Goal: Information Seeking & Learning: Check status

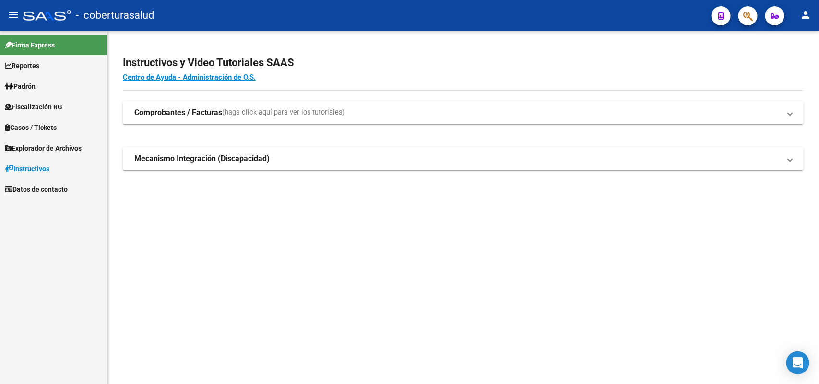
click at [55, 110] on span "Fiscalización RG" at bounding box center [34, 107] width 58 height 11
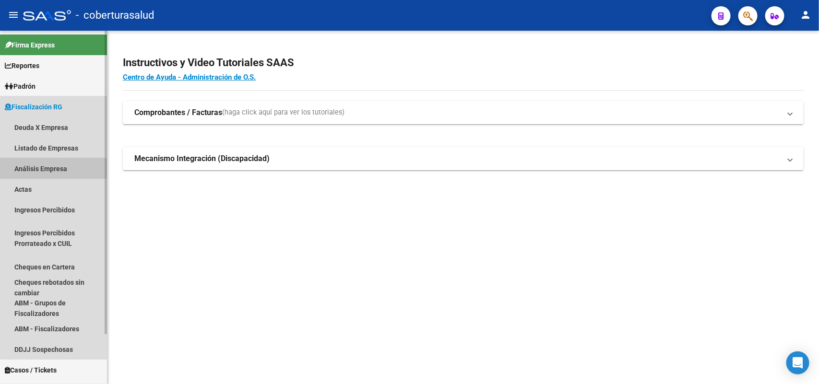
click at [36, 166] on link "Análisis Empresa" at bounding box center [53, 168] width 107 height 21
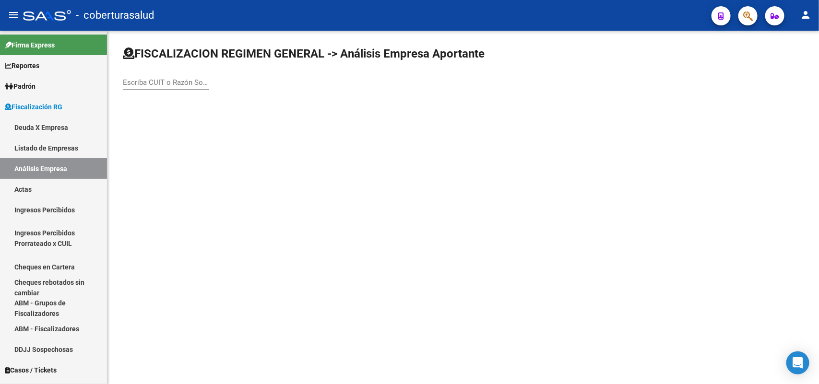
click at [154, 88] on div "Escriba CUIT o Razón Social para buscar" at bounding box center [166, 79] width 86 height 21
click at [153, 81] on input "Escriba CUIT o Razón Social para buscar" at bounding box center [166, 82] width 86 height 9
paste input "33709169039"
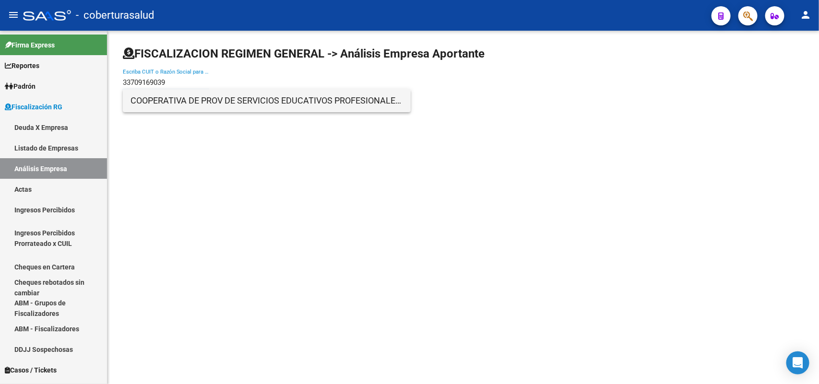
type input "33709169039"
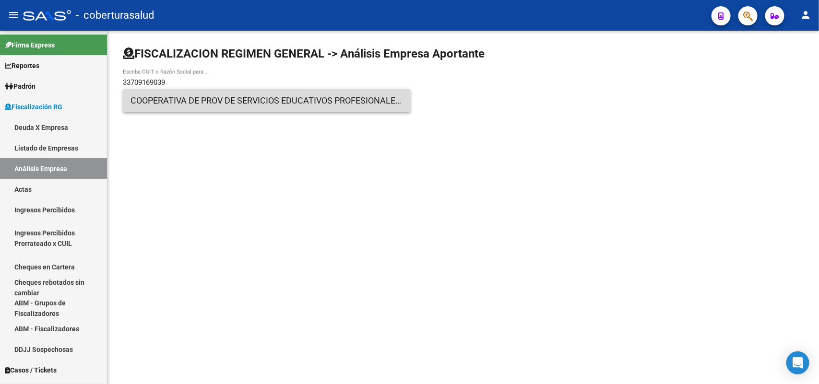
click at [178, 104] on span "COOPERATIVA DE PROV DE SERVICIOS EDUCATIVOS PROFESIONALES DE CIENCI Y TEC Y CON…" at bounding box center [267, 100] width 273 height 23
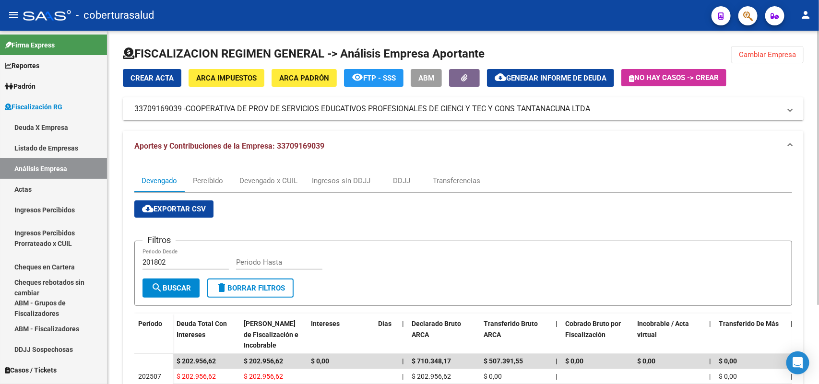
click at [776, 50] on span "Cambiar Empresa" at bounding box center [767, 54] width 57 height 9
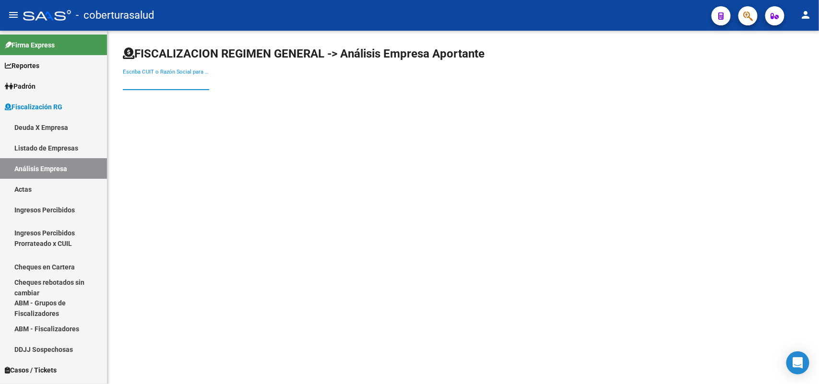
click at [165, 78] on input "Escriba CUIT o Razón Social para buscar" at bounding box center [166, 82] width 86 height 9
paste input "33691265949"
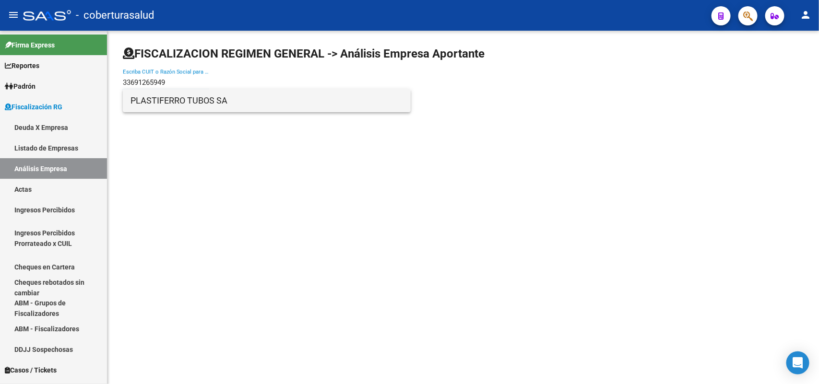
type input "33691265949"
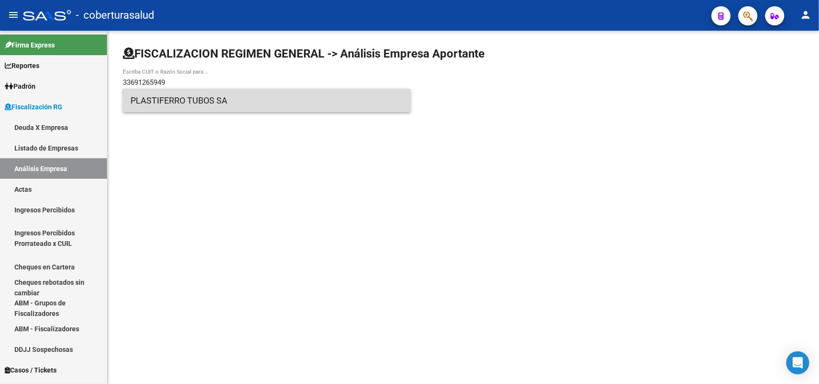
click at [161, 99] on span "PLASTIFERRO TUBOS SA" at bounding box center [267, 100] width 273 height 23
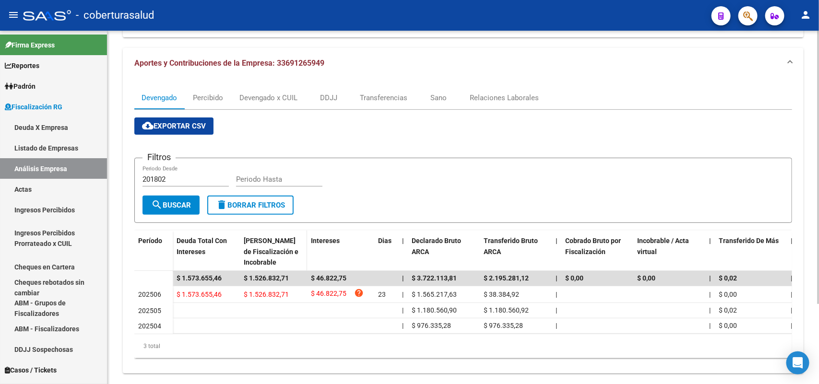
scroll to position [104, 0]
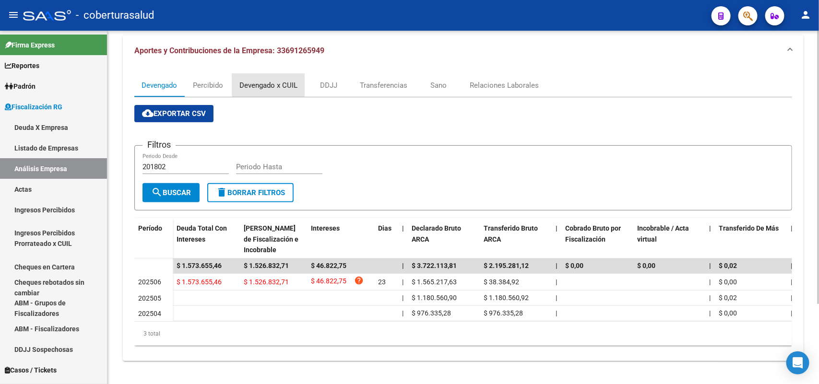
click at [277, 80] on div "Devengado x CUIL" at bounding box center [268, 85] width 58 height 11
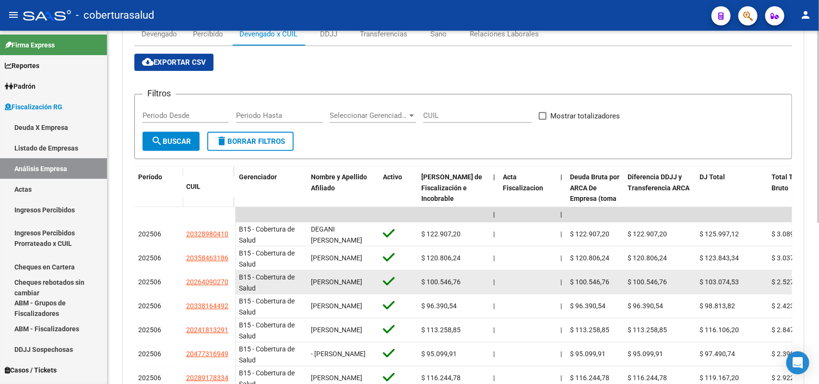
scroll to position [164, 0]
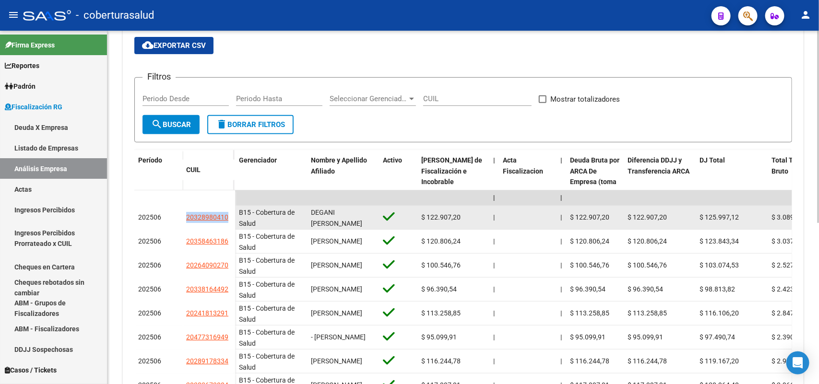
drag, startPoint x: 186, startPoint y: 216, endPoint x: 228, endPoint y: 216, distance: 42.2
click at [228, 216] on div "20328980410" at bounding box center [208, 217] width 45 height 11
click at [216, 219] on span "20328980410" at bounding box center [207, 218] width 42 height 8
copy span "20328980410"
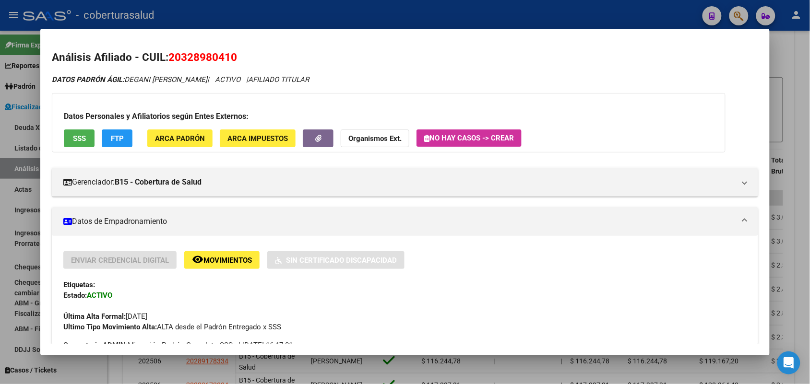
drag, startPoint x: 166, startPoint y: 55, endPoint x: 242, endPoint y: 55, distance: 76.3
click at [242, 55] on h2 "Análisis Afiliado - CUIL: 20328980410" at bounding box center [405, 57] width 706 height 16
copy span "20328980410"
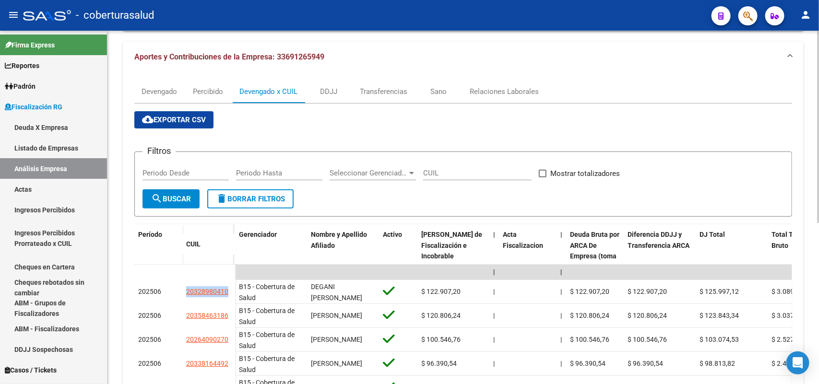
scroll to position [0, 0]
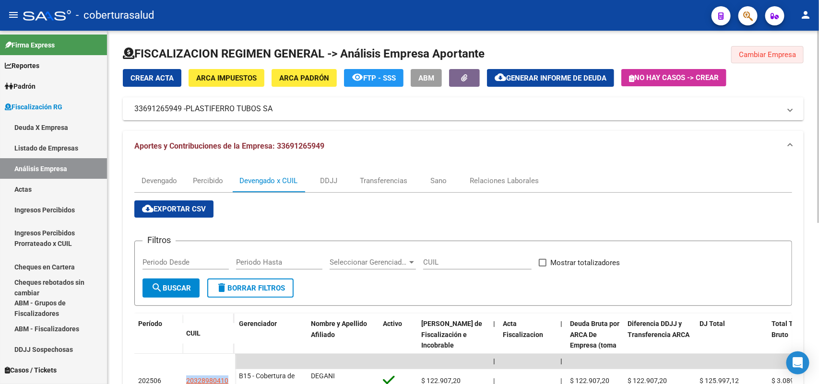
click at [781, 54] on span "Cambiar Empresa" at bounding box center [767, 54] width 57 height 9
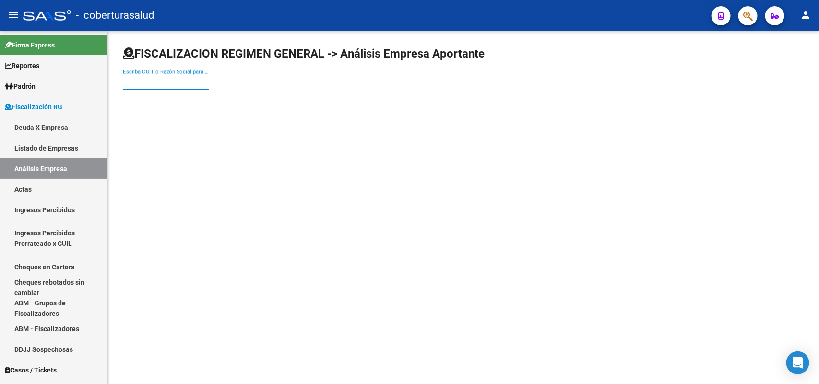
click at [158, 78] on input "Escriba CUIT o Razón Social para buscar" at bounding box center [166, 82] width 86 height 9
paste input "30714924814"
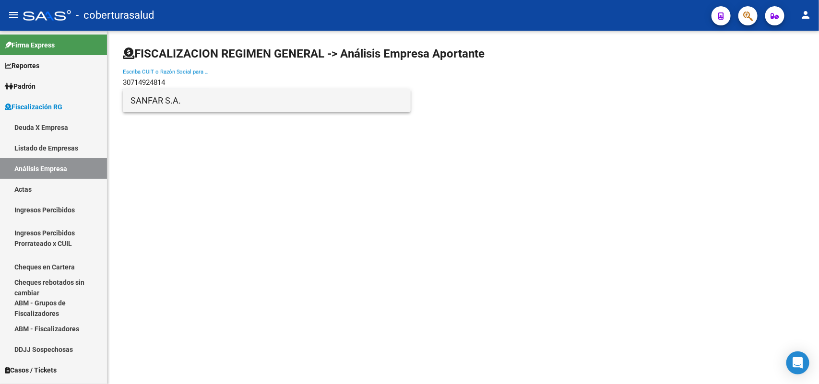
type input "30714924814"
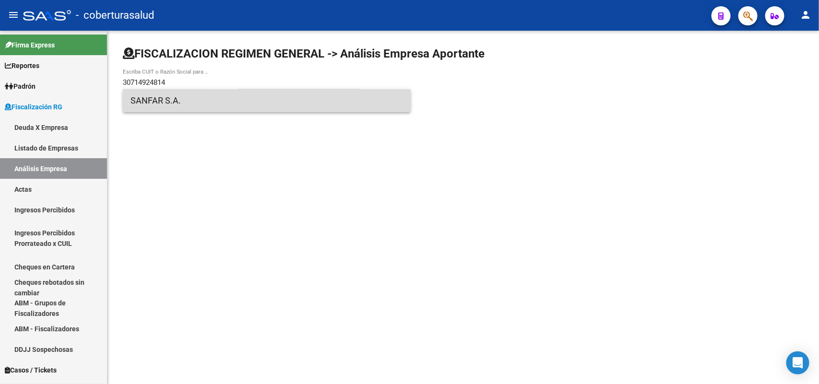
click at [142, 103] on span "SANFAR S.A." at bounding box center [267, 100] width 273 height 23
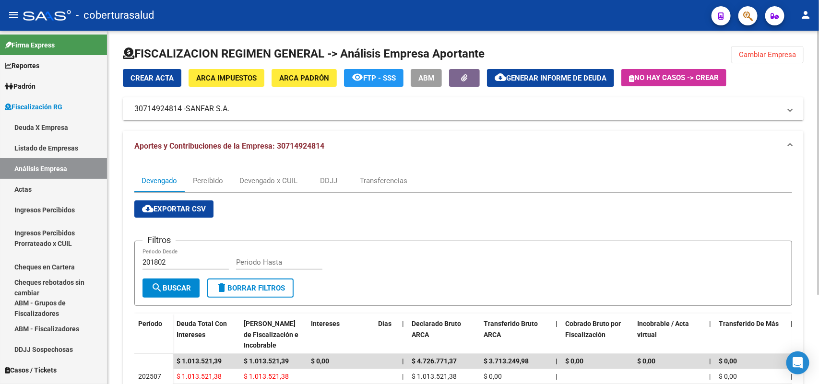
click at [792, 53] on span "Cambiar Empresa" at bounding box center [767, 54] width 57 height 9
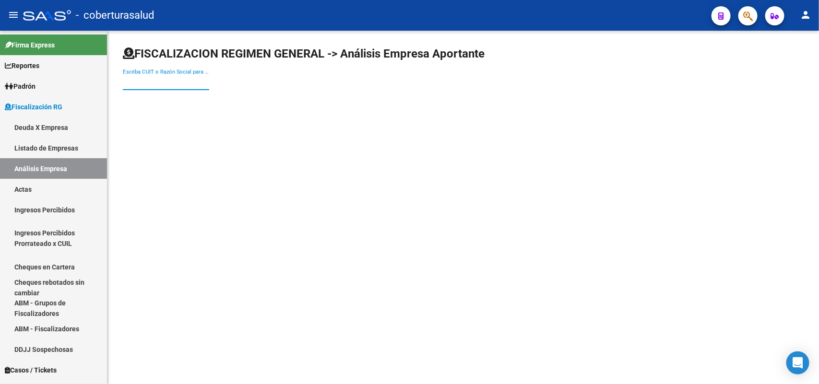
click at [200, 80] on input "Escriba CUIT o Razón Social para buscar" at bounding box center [166, 82] width 86 height 9
paste input "30677757295"
type input "30677757295"
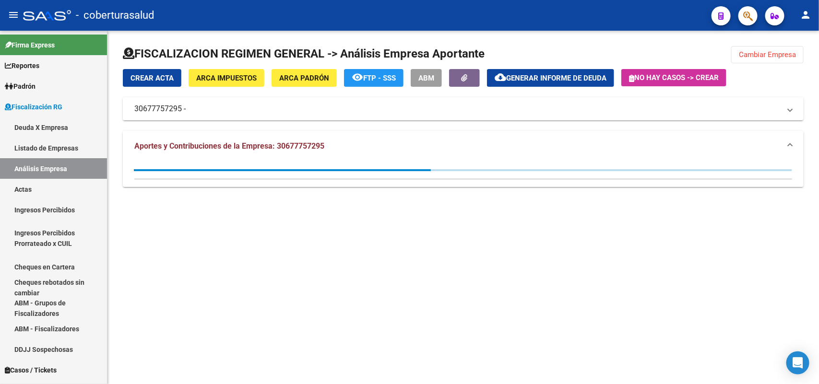
click at [163, 101] on mat-expansion-panel-header "30677757295 -" at bounding box center [463, 108] width 681 height 23
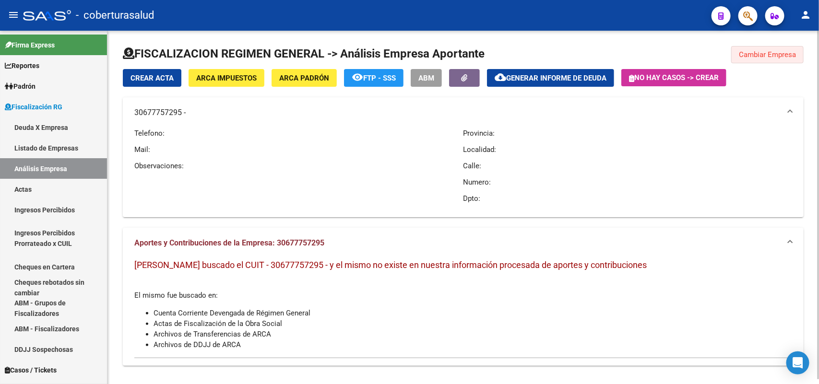
click at [794, 61] on button "Cambiar Empresa" at bounding box center [767, 54] width 72 height 17
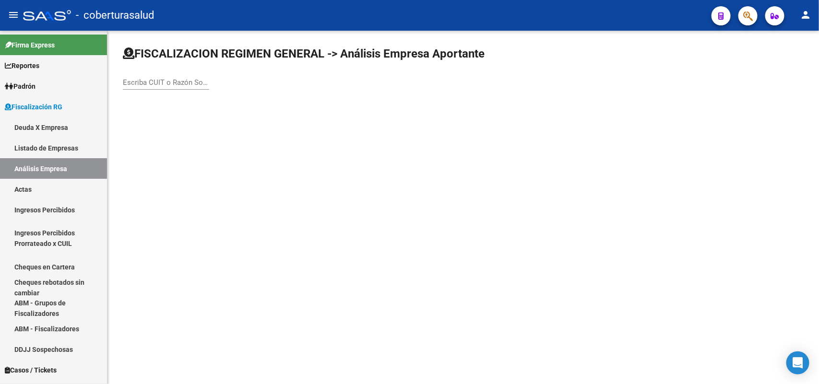
click at [173, 77] on div "Escriba CUIT o Razón Social para buscar" at bounding box center [166, 79] width 86 height 21
paste input "30566517198"
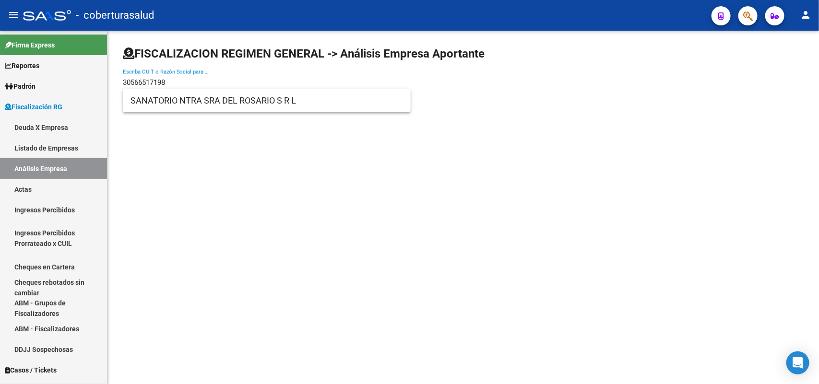
type input "30566517198"
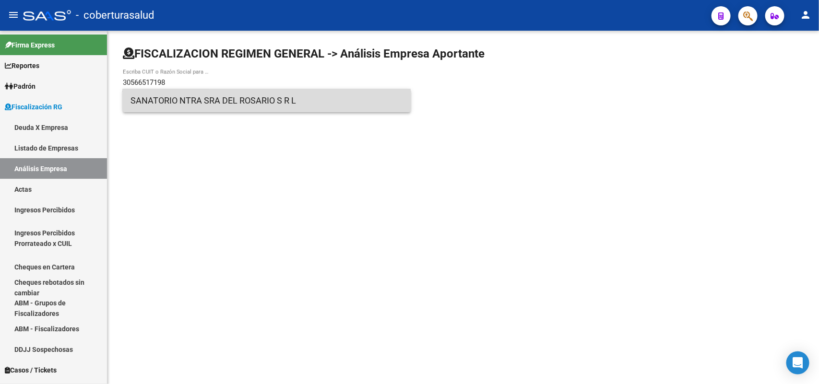
click at [162, 97] on span "SANATORIO NTRA SRA DEL ROSARIO S R L" at bounding box center [267, 100] width 273 height 23
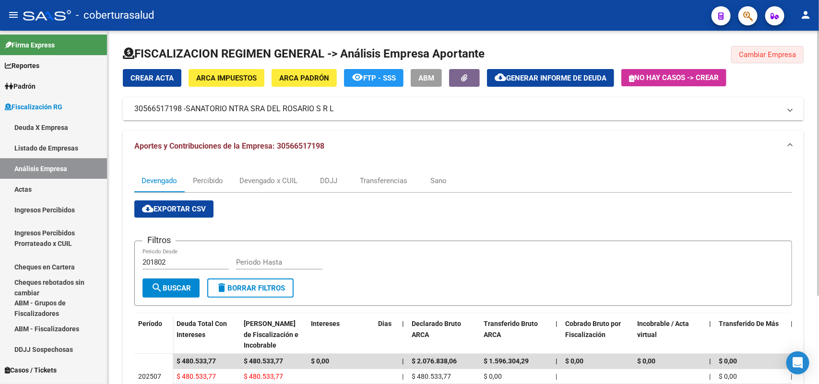
click at [778, 59] on button "Cambiar Empresa" at bounding box center [767, 54] width 72 height 17
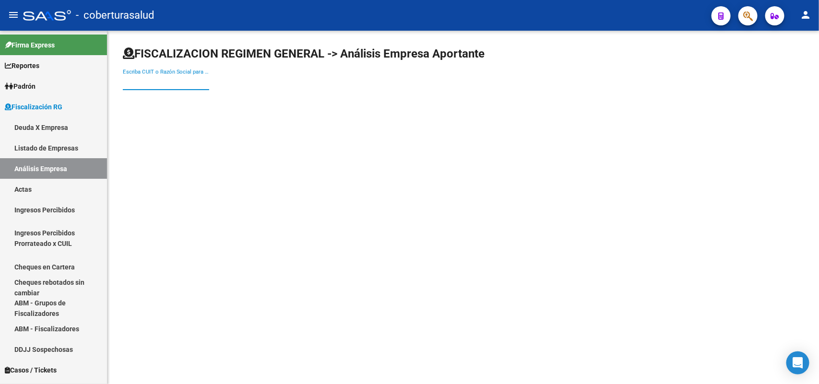
click at [157, 84] on input "Escriba CUIT o Razón Social para buscar" at bounding box center [166, 82] width 86 height 9
paste input "20122204074"
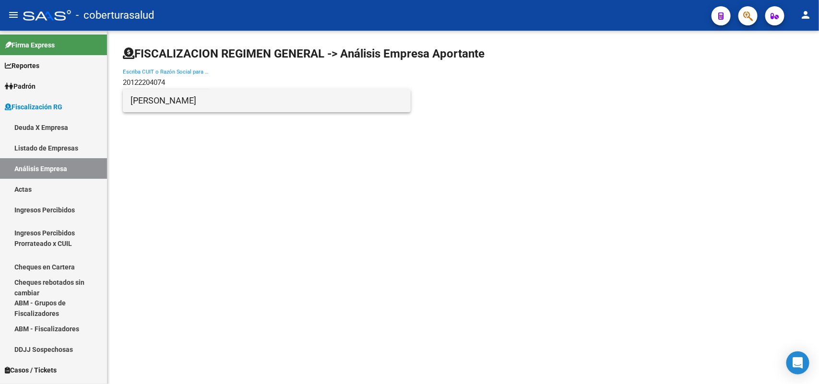
type input "20122204074"
click at [176, 104] on span "[PERSON_NAME]" at bounding box center [267, 100] width 273 height 23
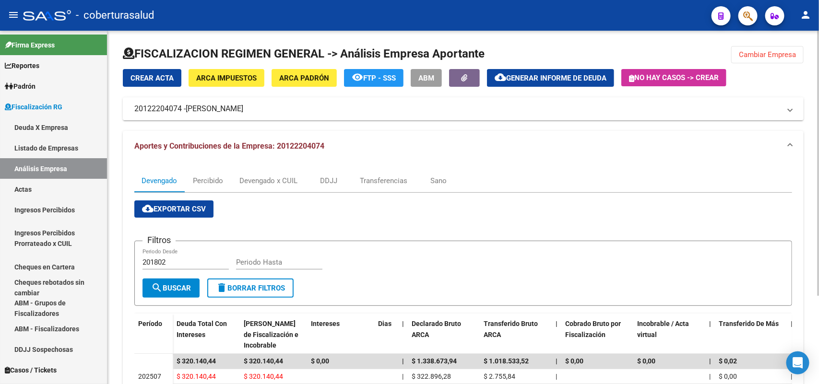
click at [782, 51] on span "Cambiar Empresa" at bounding box center [767, 54] width 57 height 9
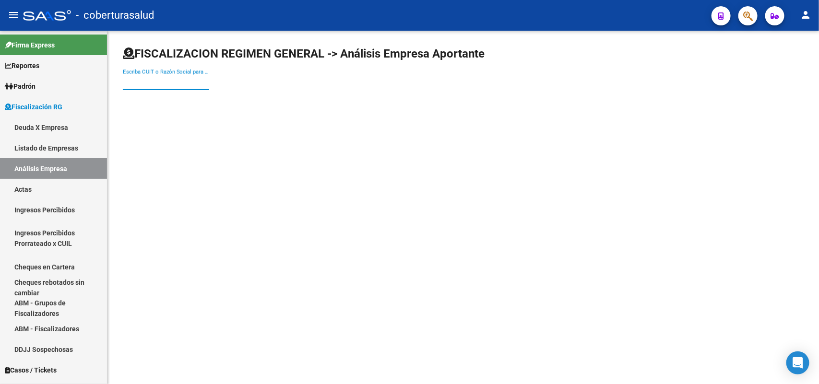
click at [134, 80] on input "Escriba CUIT o Razón Social para buscar" at bounding box center [166, 82] width 86 height 9
paste input "20229052080"
type input "20229052080"
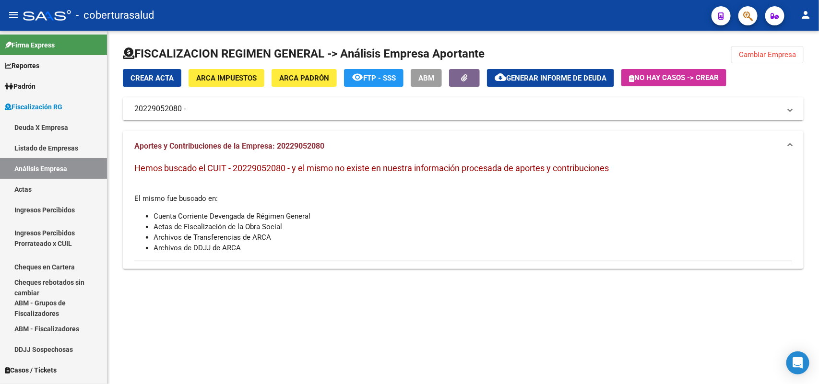
click at [197, 104] on mat-panel-title "20229052080 -" at bounding box center [457, 109] width 646 height 11
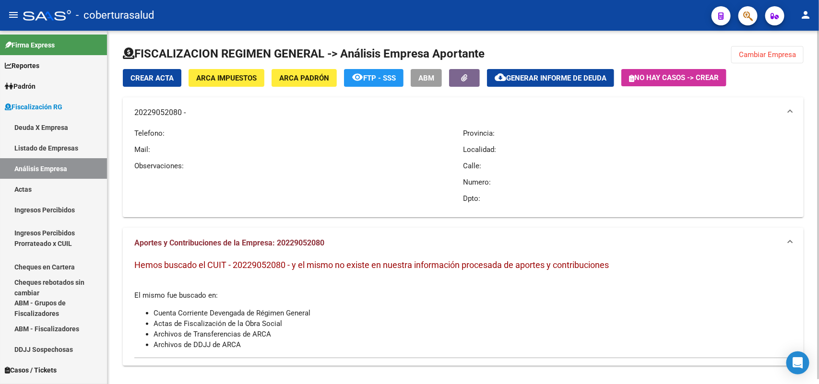
click at [767, 56] on span "Cambiar Empresa" at bounding box center [767, 54] width 57 height 9
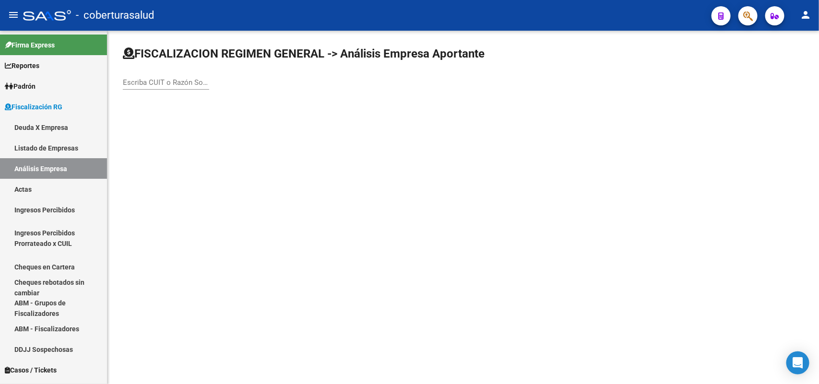
click at [134, 78] on input "Escriba CUIT o Razón Social para buscar" at bounding box center [166, 82] width 86 height 9
paste input "20229052080"
type input "20229052080"
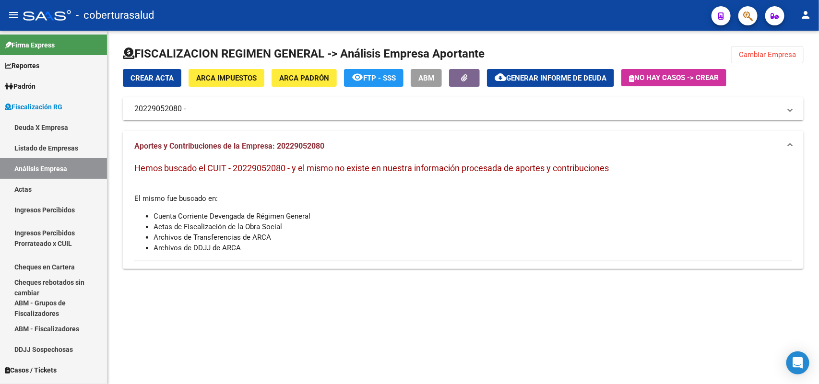
click at [785, 53] on span "Cambiar Empresa" at bounding box center [767, 54] width 57 height 9
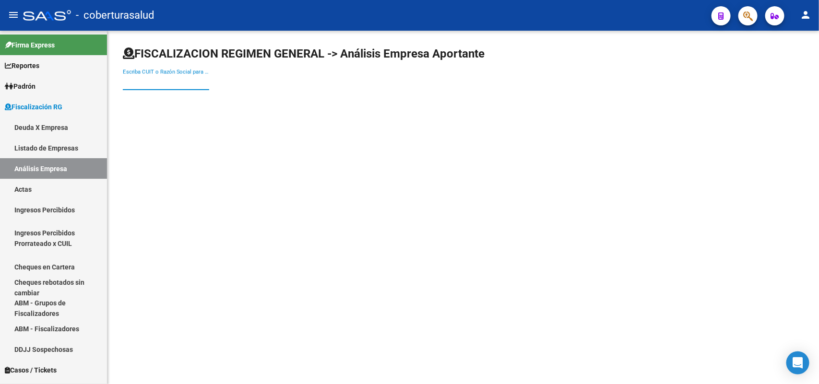
paste input "30710871929"
type input "30710871929"
click at [171, 78] on input "30710871929" at bounding box center [166, 82] width 86 height 9
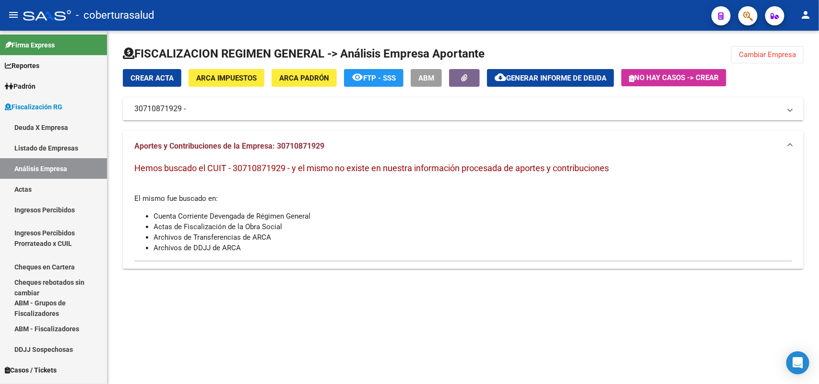
click at [756, 50] on span "Cambiar Empresa" at bounding box center [767, 54] width 57 height 9
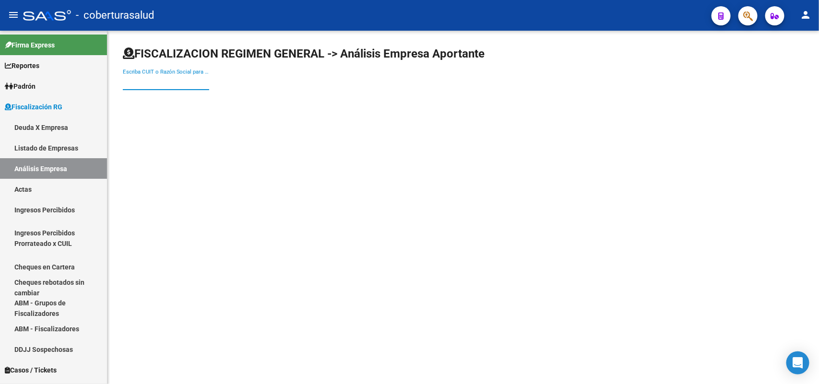
click at [167, 80] on input "Escriba CUIT o Razón Social para buscar" at bounding box center [166, 82] width 86 height 9
paste input "30686675978"
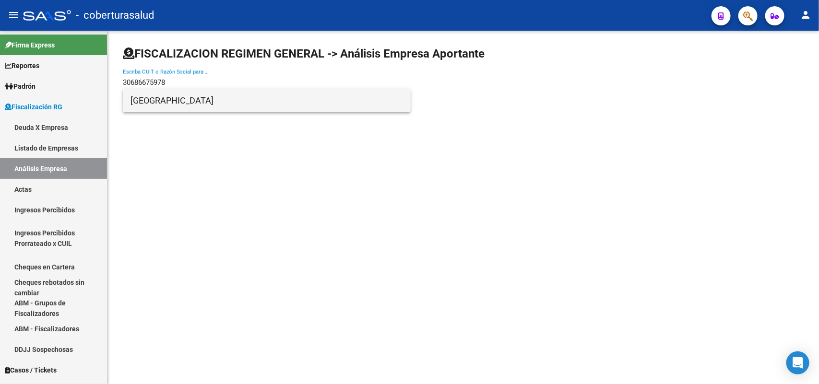
type input "30686675978"
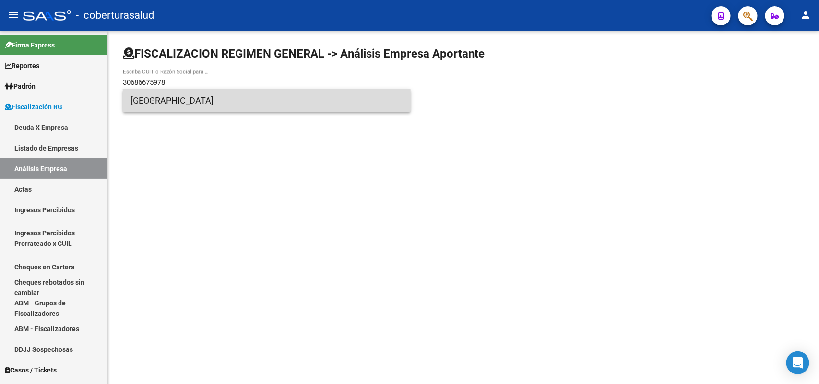
click at [143, 102] on span "[GEOGRAPHIC_DATA]" at bounding box center [267, 100] width 273 height 23
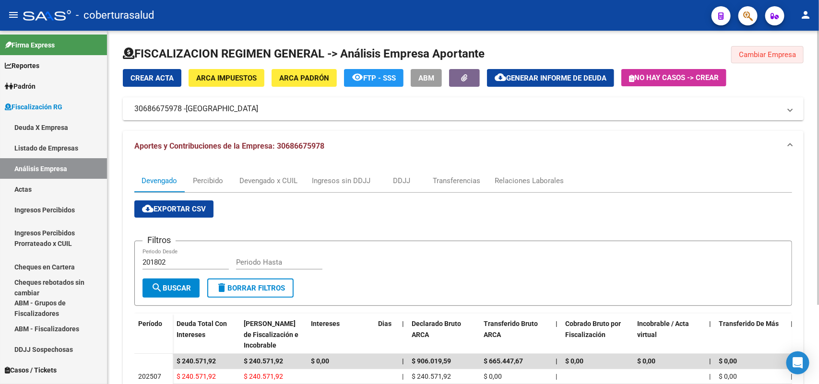
click at [752, 48] on button "Cambiar Empresa" at bounding box center [767, 54] width 72 height 17
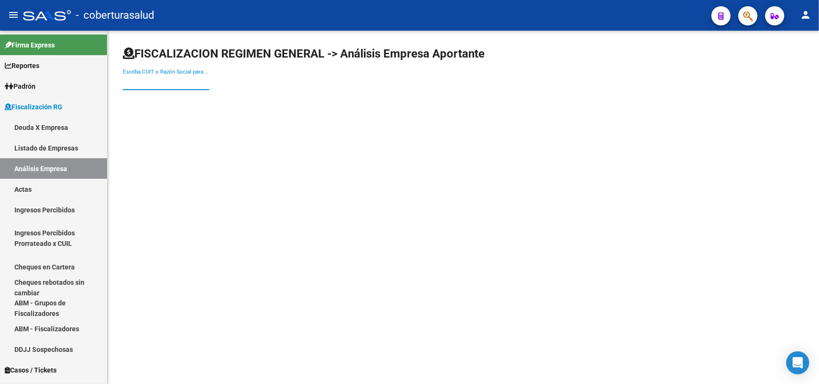
click at [186, 84] on input "Escriba CUIT o Razón Social para buscar" at bounding box center [166, 82] width 86 height 9
paste input "30716167832"
type input "30716167832"
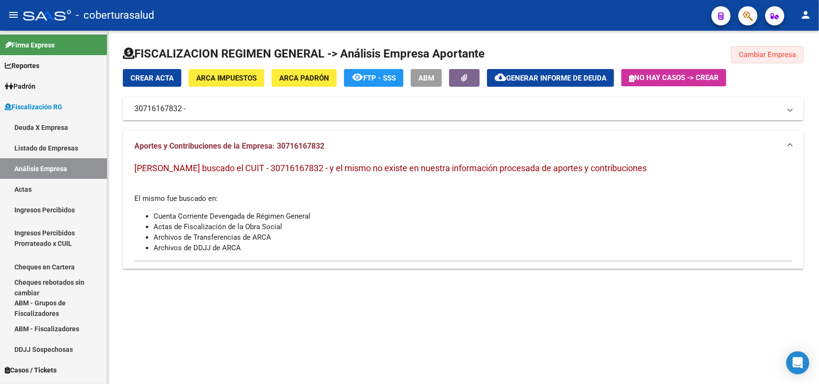
click at [756, 60] on button "Cambiar Empresa" at bounding box center [767, 54] width 72 height 17
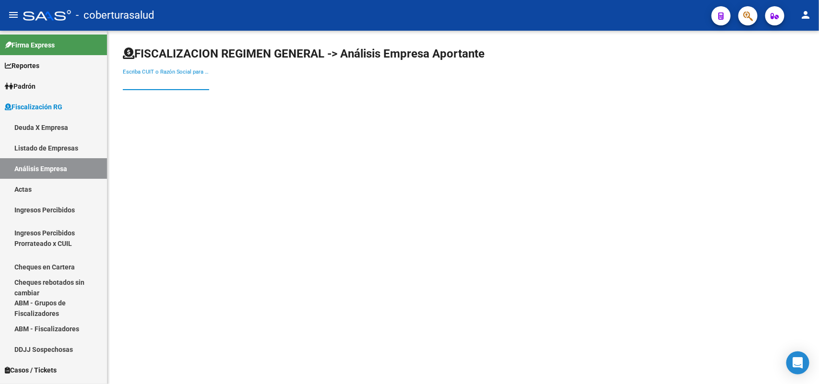
click at [163, 78] on input "Escriba CUIT o Razón Social para buscar" at bounding box center [166, 82] width 86 height 9
paste input "30711634467"
type input "30711634467"
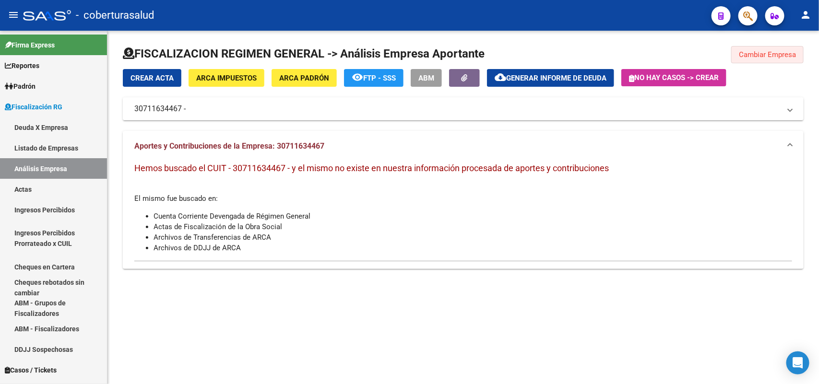
click at [778, 51] on span "Cambiar Empresa" at bounding box center [767, 54] width 57 height 9
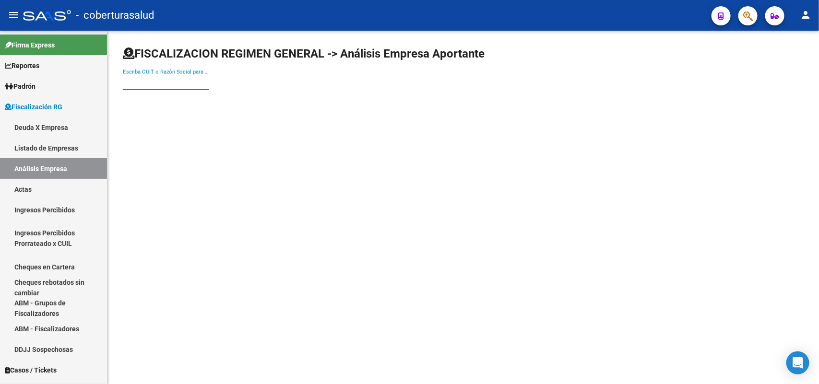
paste input "33716691549"
click at [177, 80] on input "33716691549" at bounding box center [166, 82] width 86 height 9
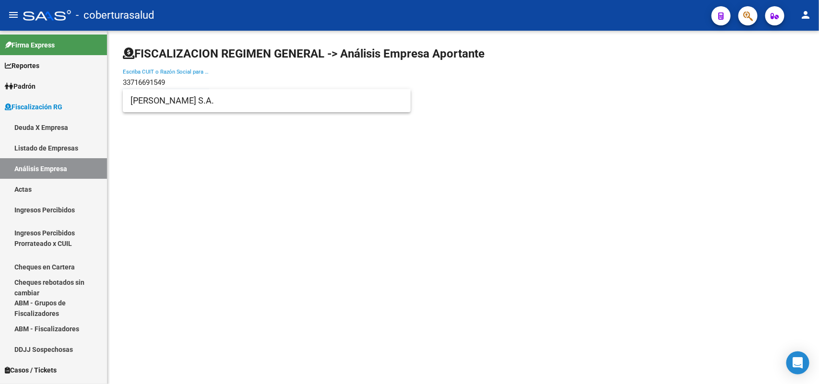
type input "33716691549"
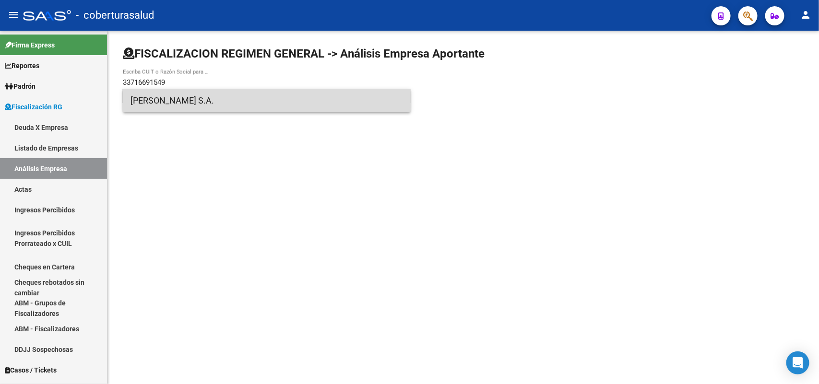
click at [172, 98] on span "[PERSON_NAME] S.A." at bounding box center [267, 100] width 273 height 23
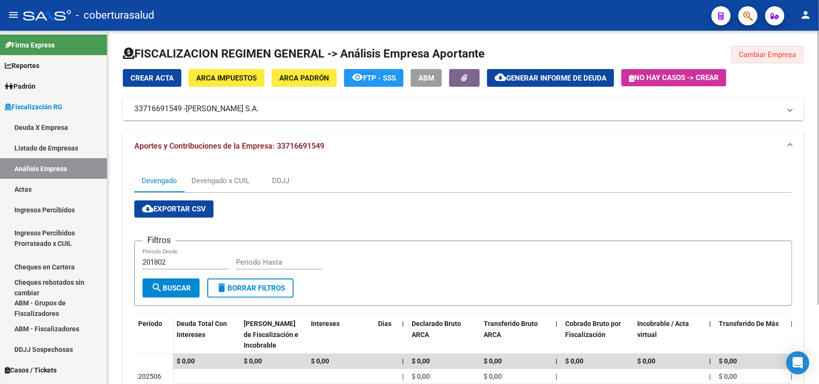
drag, startPoint x: 790, startPoint y: 51, endPoint x: 790, endPoint y: 96, distance: 44.6
click at [789, 53] on span "Cambiar Empresa" at bounding box center [767, 54] width 57 height 9
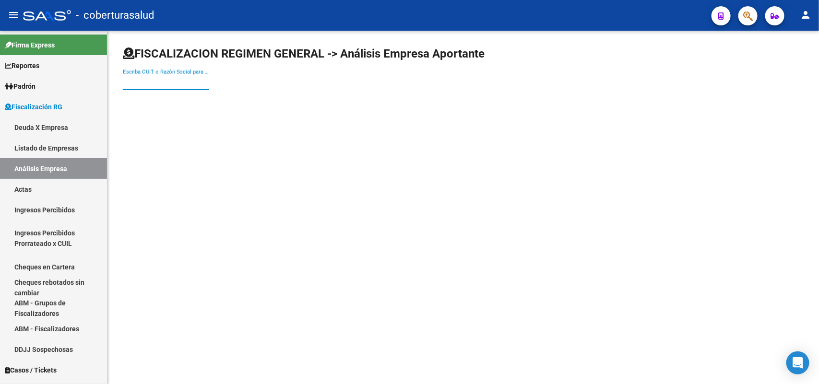
click at [130, 77] on div "Escriba CUIT o Razón Social para buscar" at bounding box center [166, 79] width 86 height 21
paste input "30715847783"
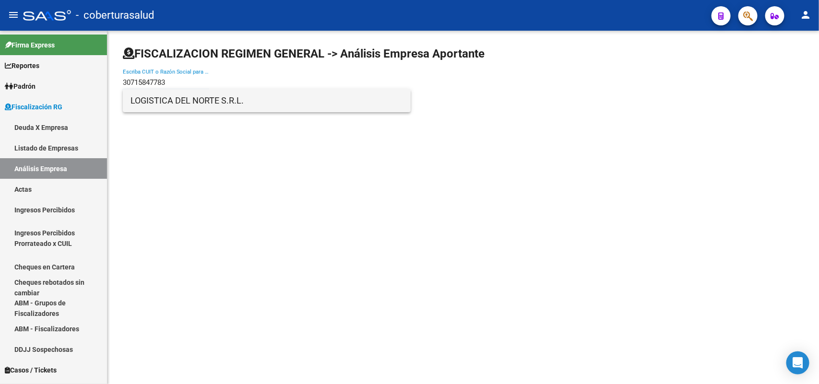
type input "30715847783"
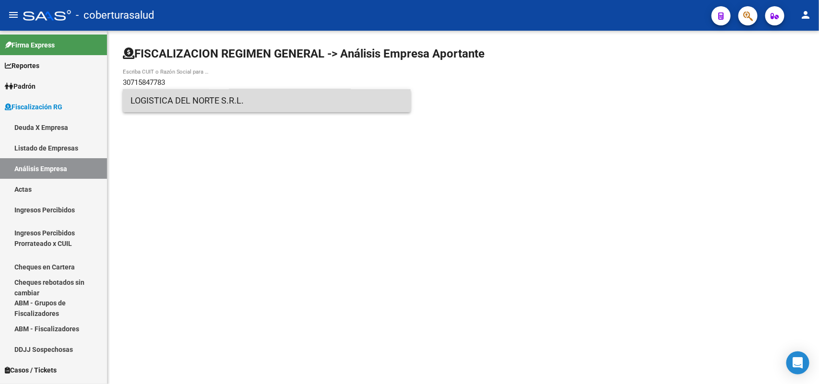
click at [195, 106] on span "LOGISTICA DEL NORTE S.R.L." at bounding box center [267, 100] width 273 height 23
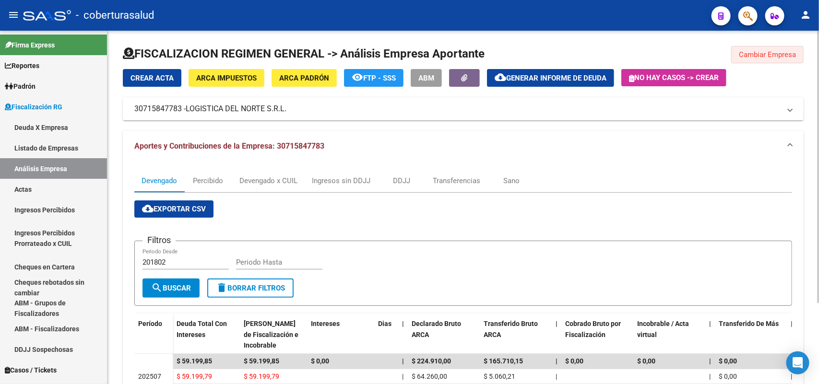
click at [745, 59] on button "Cambiar Empresa" at bounding box center [767, 54] width 72 height 17
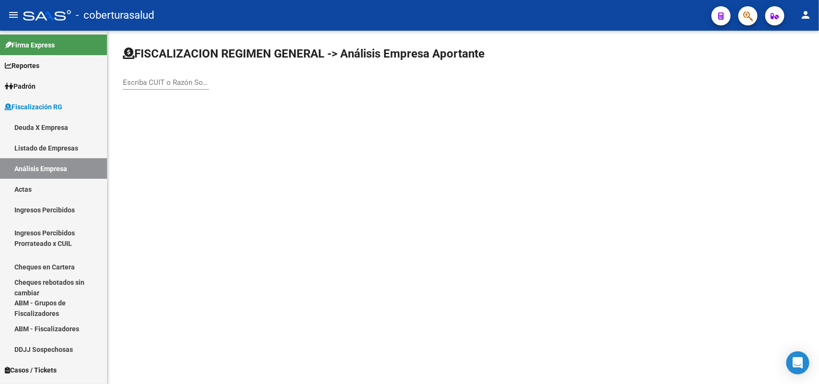
click at [135, 86] on input "Escriba CUIT o Razón Social para buscar" at bounding box center [166, 82] width 86 height 9
paste input "30716211890"
type input "30716211890"
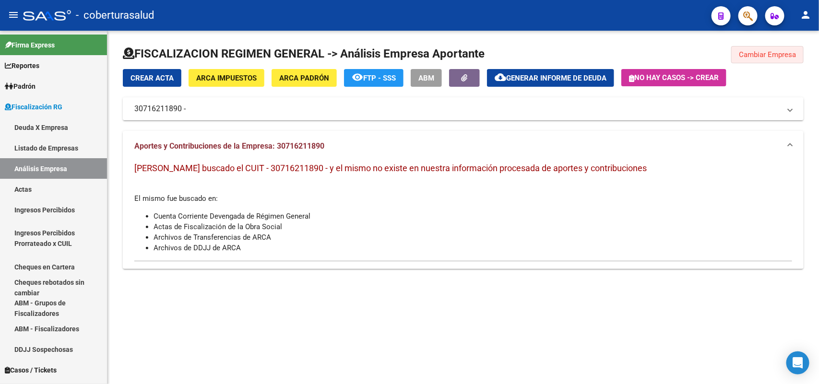
click at [761, 51] on span "Cambiar Empresa" at bounding box center [767, 54] width 57 height 9
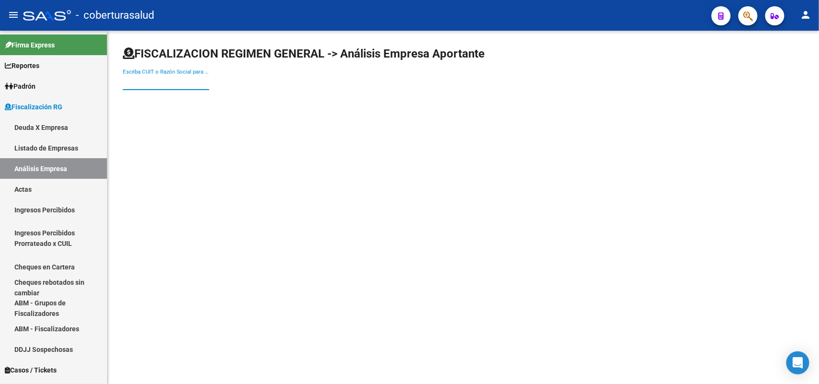
click at [164, 82] on input "Escriba CUIT o Razón Social para buscar" at bounding box center [166, 82] width 86 height 9
paste input "30638122444"
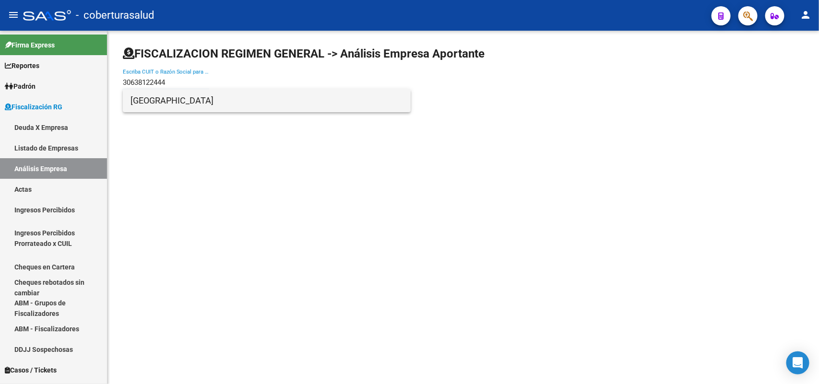
type input "30638122444"
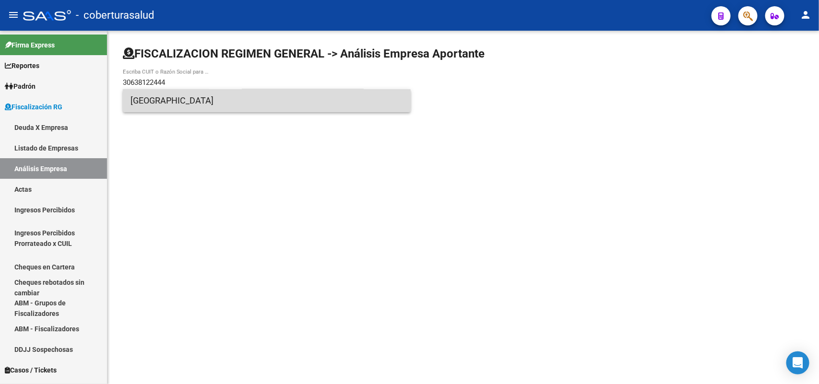
click at [204, 97] on span "[GEOGRAPHIC_DATA]" at bounding box center [267, 100] width 273 height 23
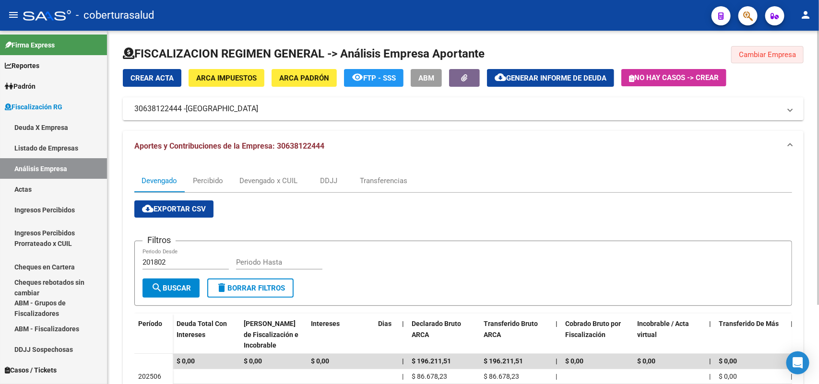
click at [780, 59] on button "Cambiar Empresa" at bounding box center [767, 54] width 72 height 17
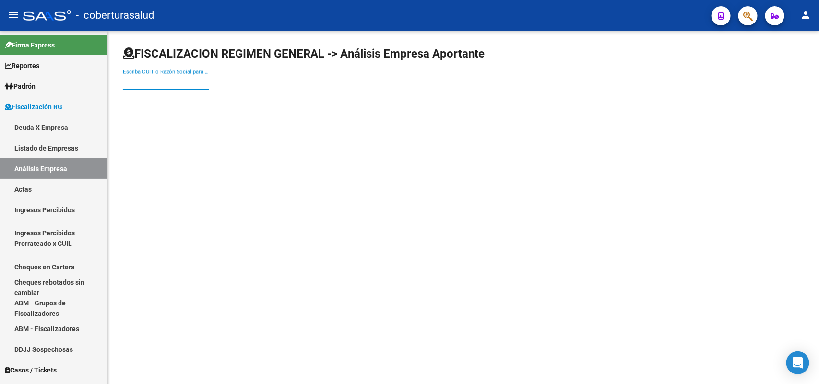
paste input "30711147841"
type input "30711147841"
click at [143, 80] on input "30711147841" at bounding box center [166, 82] width 86 height 9
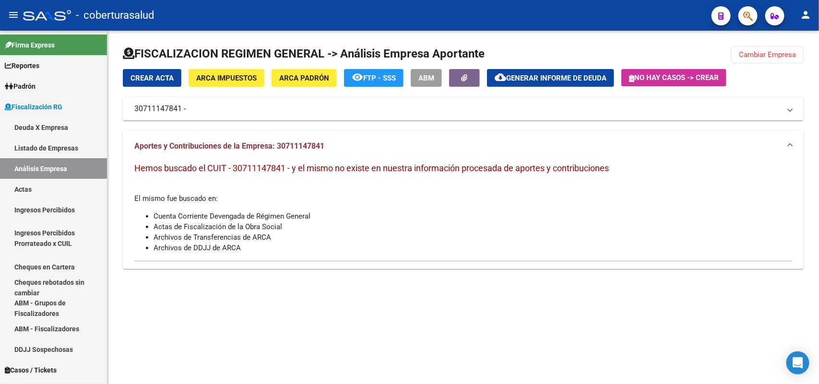
click at [174, 106] on mat-panel-title "30711147841 -" at bounding box center [457, 109] width 646 height 11
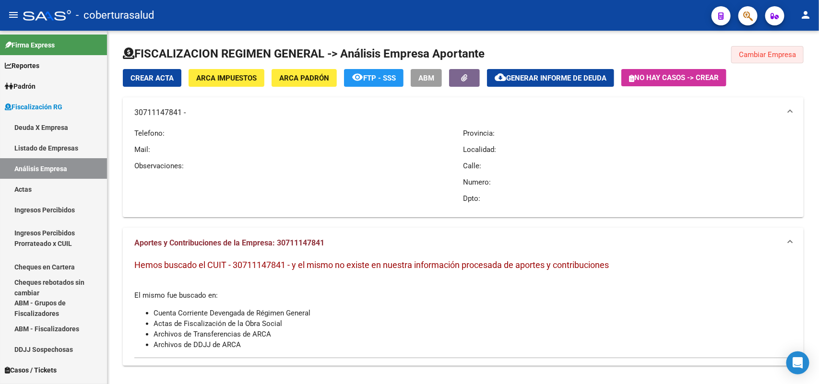
drag, startPoint x: 779, startPoint y: 51, endPoint x: 766, endPoint y: 64, distance: 18.0
click at [778, 52] on span "Cambiar Empresa" at bounding box center [767, 54] width 57 height 9
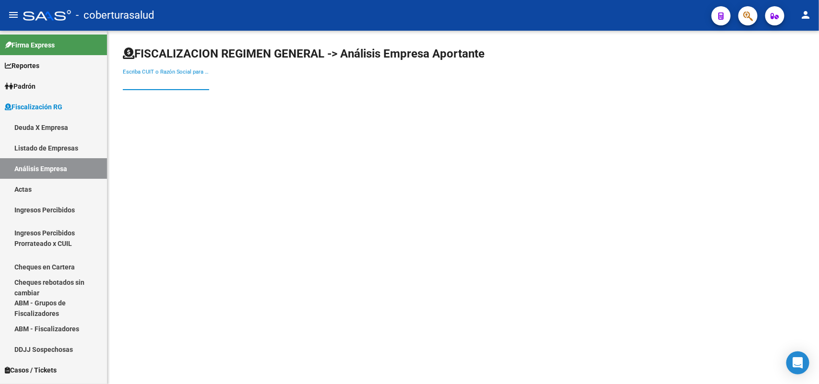
paste input "30557638683"
type input "30557638683"
click at [153, 84] on input "30557638683" at bounding box center [166, 82] width 86 height 9
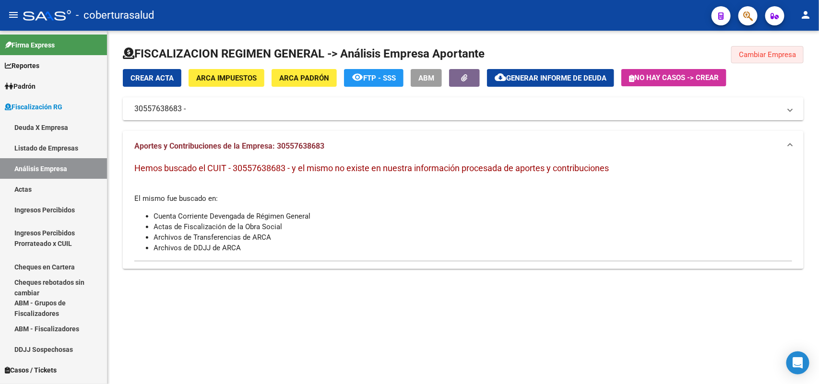
click at [764, 54] on span "Cambiar Empresa" at bounding box center [767, 54] width 57 height 9
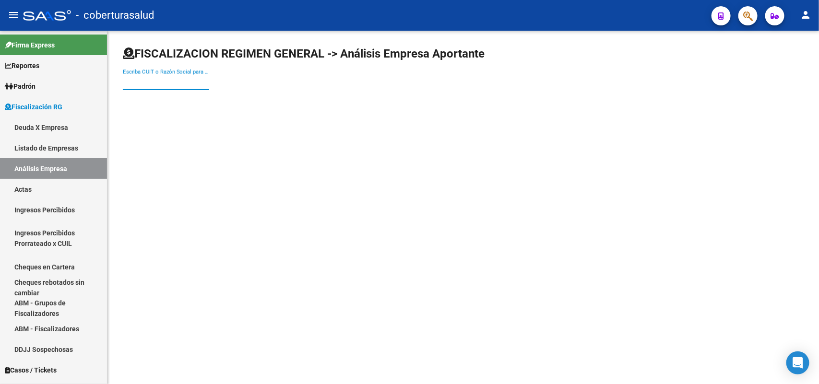
paste input "30714078239"
type input "30714078239"
click at [138, 82] on input "30714078239" at bounding box center [166, 82] width 86 height 9
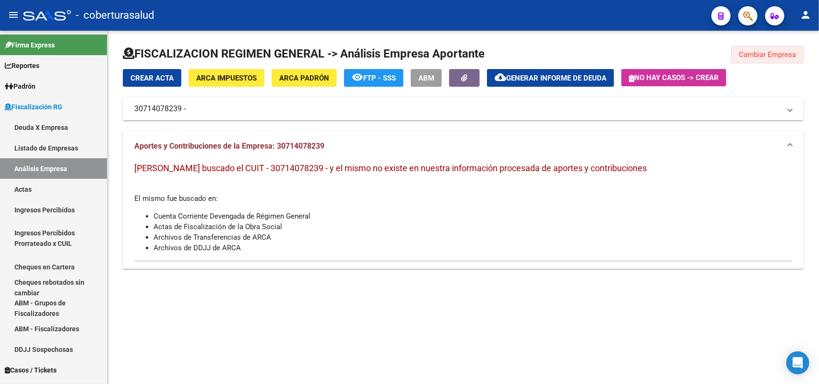
click at [786, 58] on span "Cambiar Empresa" at bounding box center [767, 54] width 57 height 9
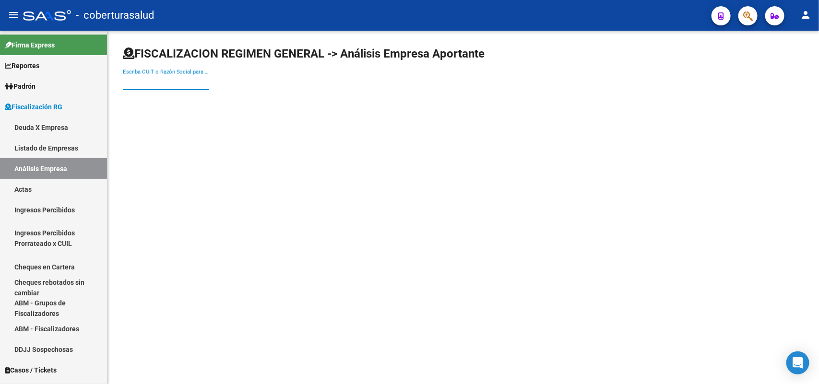
paste input "30715720104"
type input "30715720104"
click at [178, 83] on input "30715720104" at bounding box center [166, 82] width 86 height 9
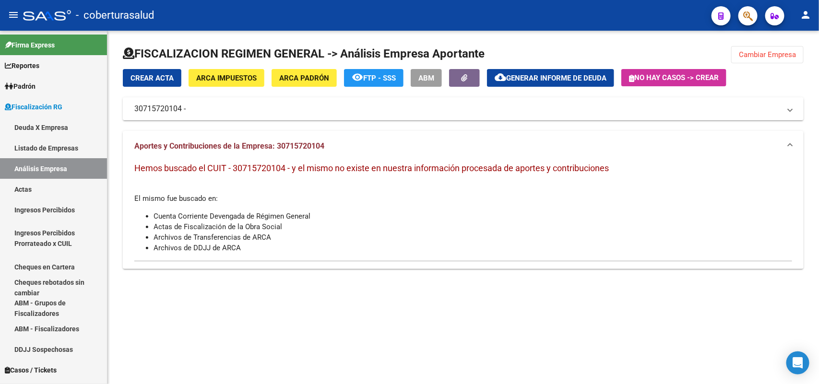
click at [754, 52] on span "Cambiar Empresa" at bounding box center [767, 54] width 57 height 9
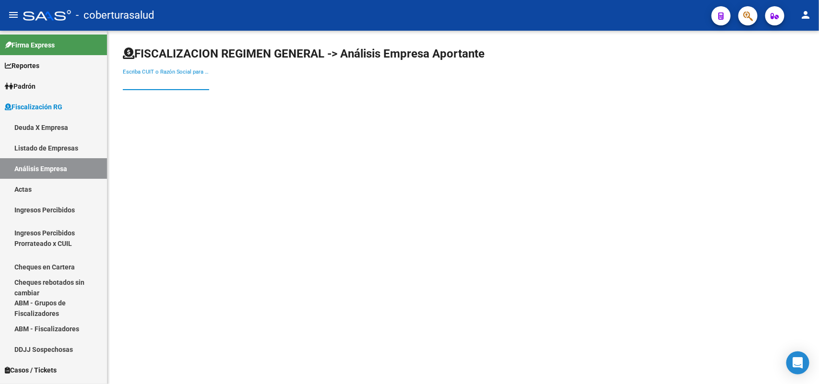
paste input "30710694202"
type input "30710694202"
click at [143, 83] on input "30710694202" at bounding box center [166, 82] width 86 height 9
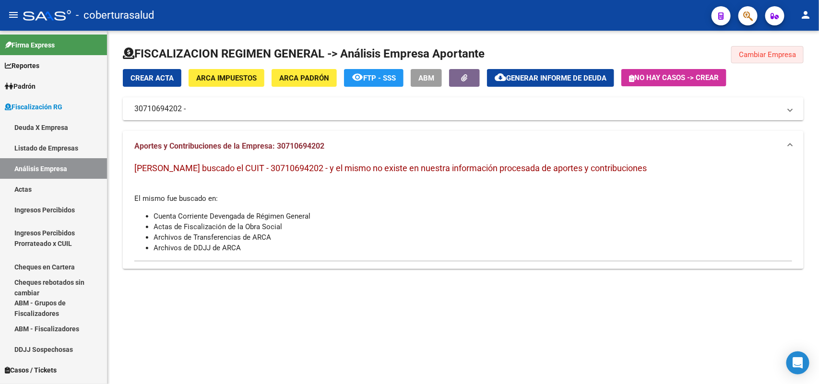
click at [761, 59] on button "Cambiar Empresa" at bounding box center [767, 54] width 72 height 17
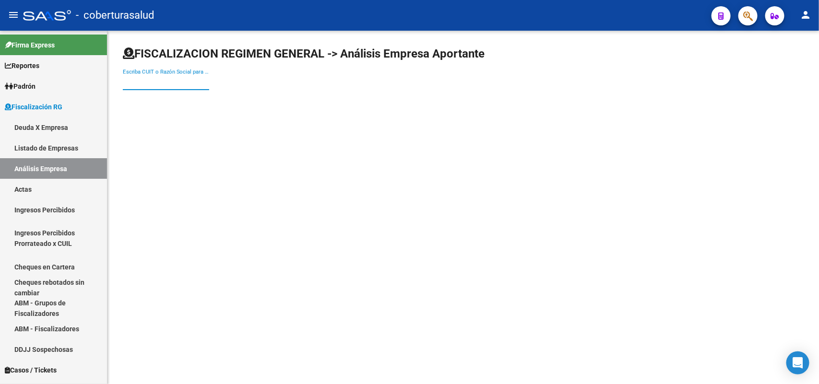
paste input "30680565224"
type input "30680565224"
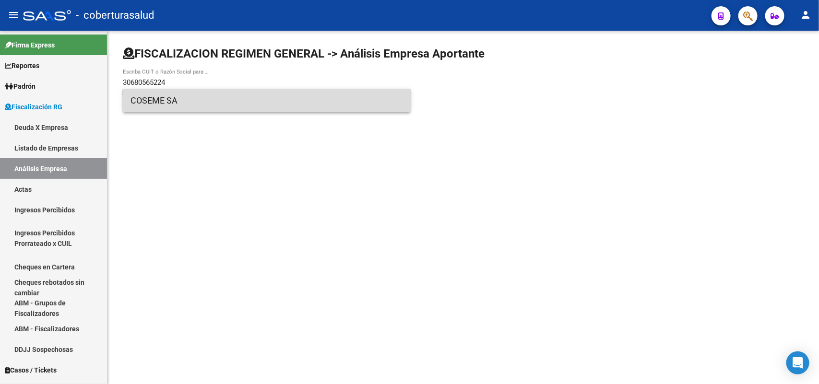
click at [166, 96] on span "COSEME SA" at bounding box center [267, 100] width 273 height 23
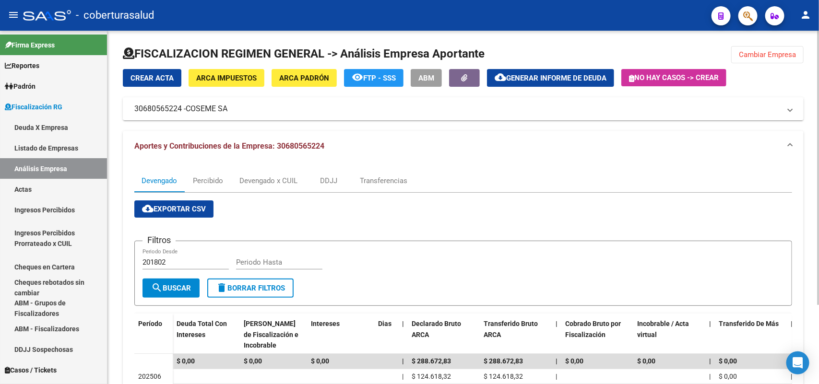
click at [778, 53] on span "Cambiar Empresa" at bounding box center [767, 54] width 57 height 9
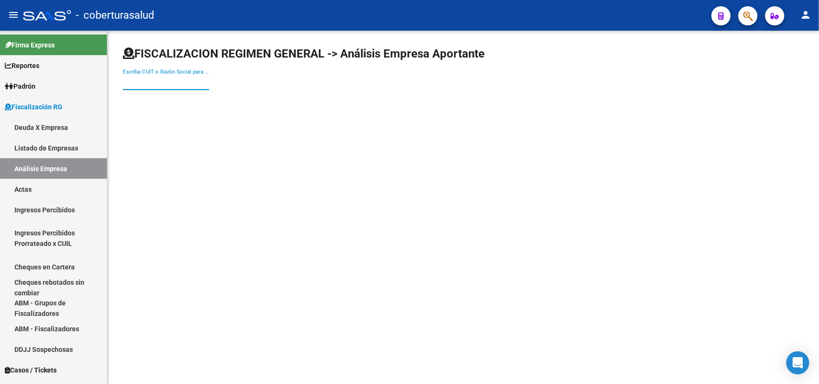
paste input "23173590539"
type input "23173590539"
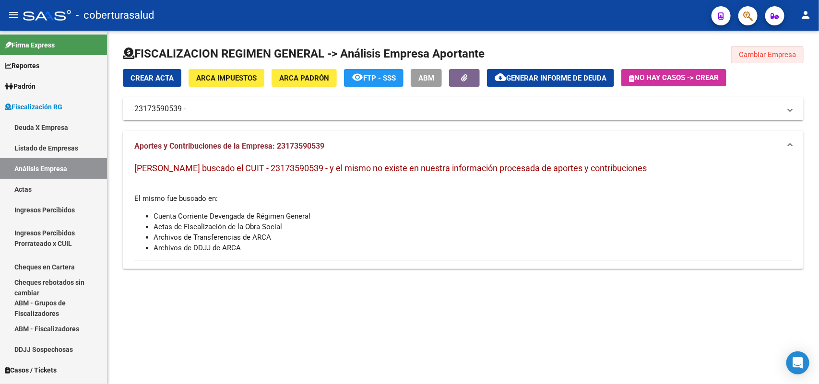
click at [790, 50] on span "Cambiar Empresa" at bounding box center [767, 54] width 57 height 9
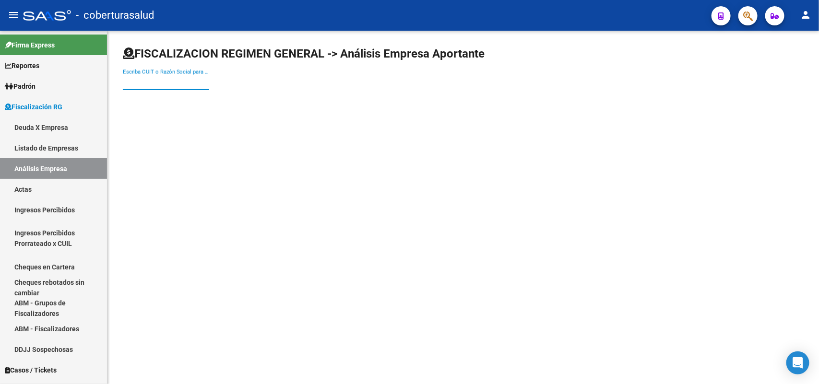
click at [139, 83] on input "Escriba CUIT o Razón Social para buscar" at bounding box center [166, 82] width 86 height 9
paste input "30712480943"
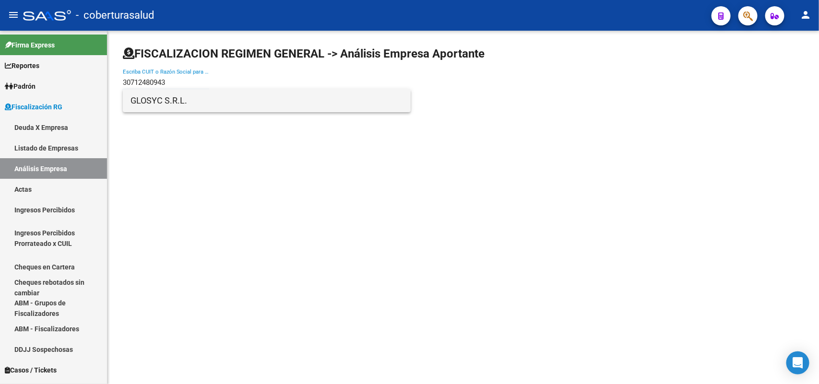
type input "30712480943"
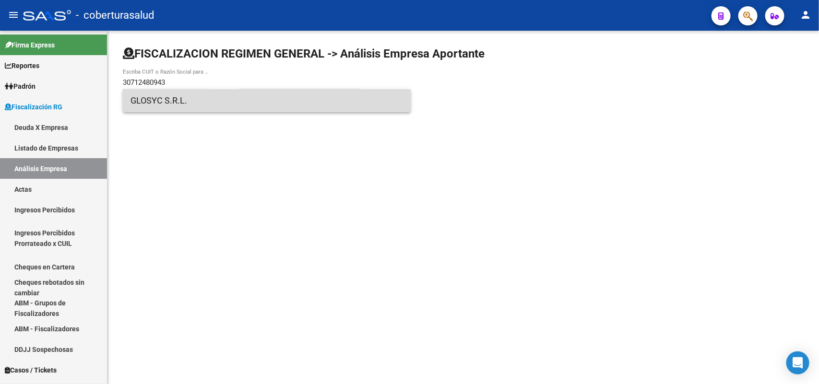
click at [142, 105] on span "GLOSYC S.R.L." at bounding box center [267, 100] width 273 height 23
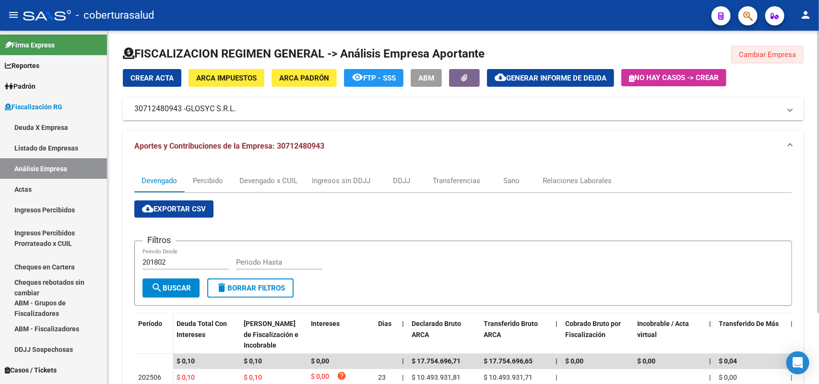
click at [782, 54] on span "Cambiar Empresa" at bounding box center [767, 54] width 57 height 9
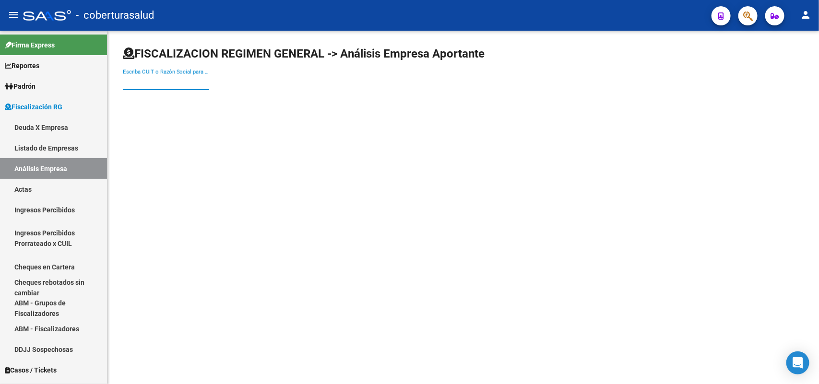
click at [183, 84] on input "Escriba CUIT o Razón Social para buscar" at bounding box center [166, 82] width 86 height 9
paste input "27318864735"
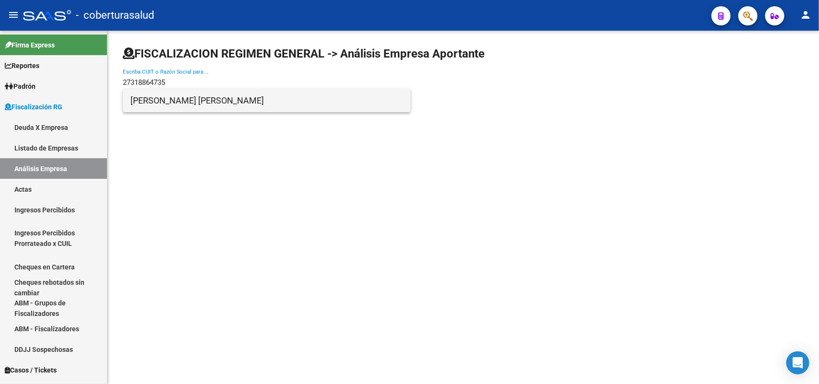
type input "27318864735"
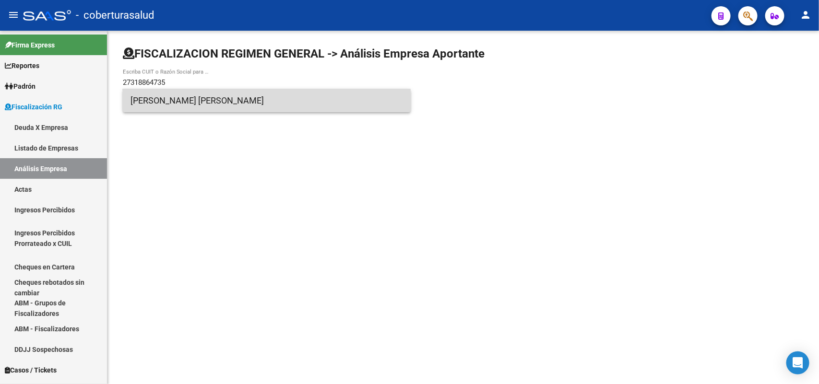
click at [154, 104] on span "[PERSON_NAME] [PERSON_NAME]" at bounding box center [267, 100] width 273 height 23
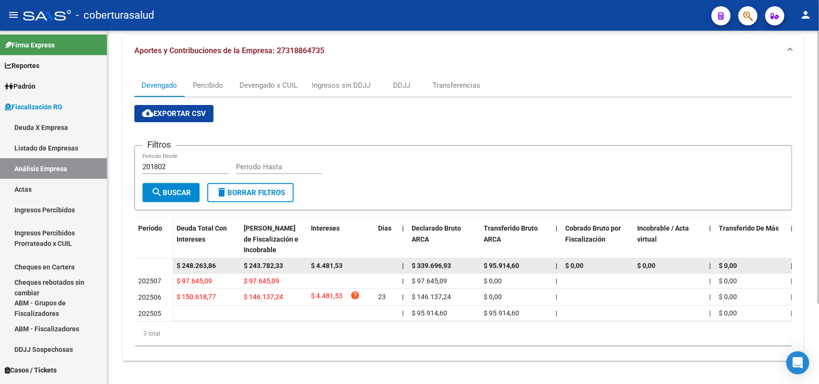
scroll to position [104, 0]
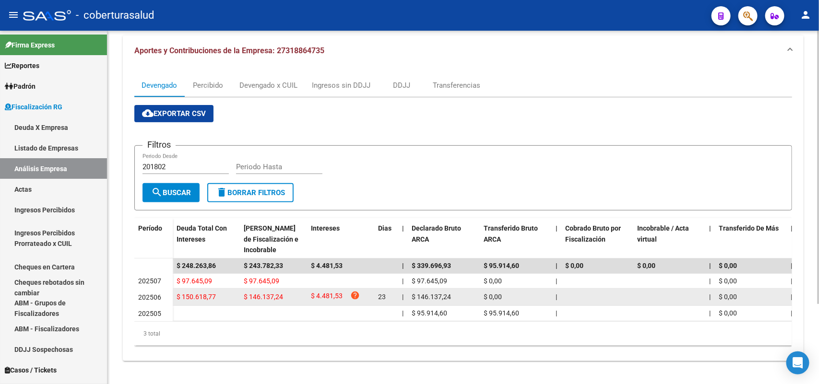
click at [196, 293] on span "$ 150.618,77" at bounding box center [196, 297] width 39 height 8
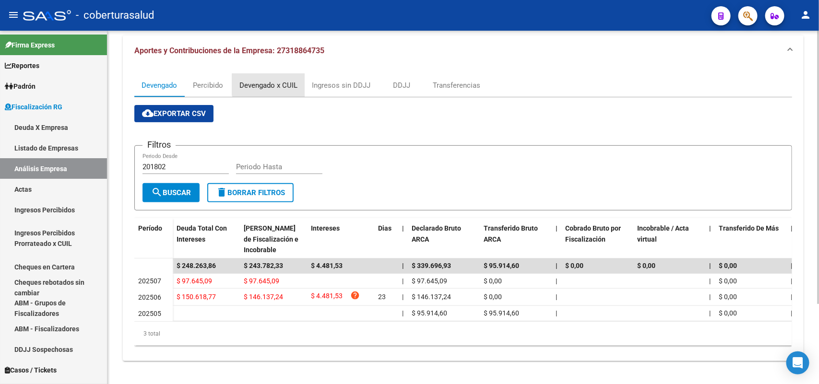
drag, startPoint x: 270, startPoint y: 69, endPoint x: 274, endPoint y: 72, distance: 5.1
click at [271, 74] on div "Devengado x CUIL" at bounding box center [268, 85] width 72 height 23
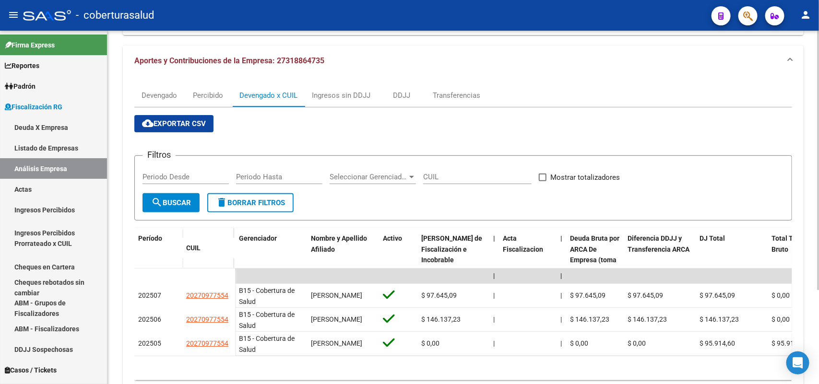
scroll to position [120, 0]
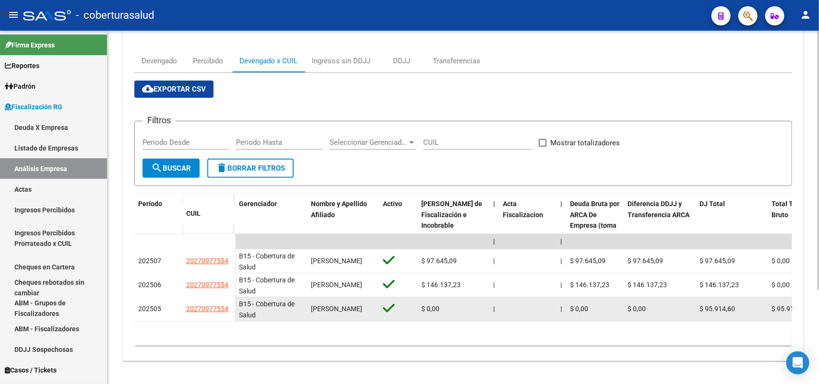
click at [195, 313] on app-link-go-to "20270977554" at bounding box center [207, 309] width 42 height 11
click at [197, 312] on span "20270977554" at bounding box center [207, 309] width 42 height 8
type textarea "20270977554"
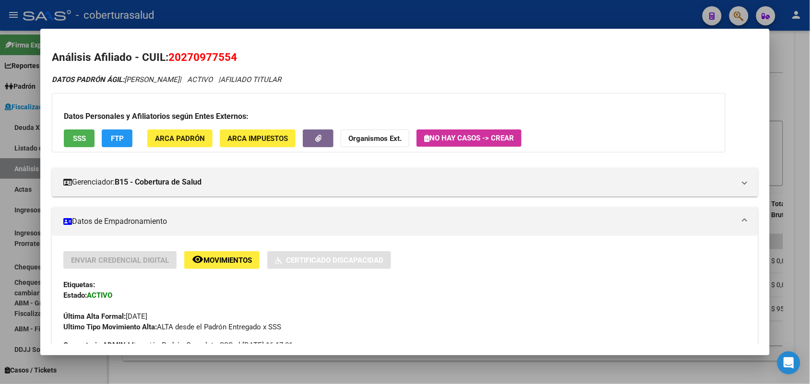
drag, startPoint x: 166, startPoint y: 57, endPoint x: 279, endPoint y: 51, distance: 112.9
click at [279, 51] on h2 "Análisis Afiliado - CUIL: 20270977554" at bounding box center [405, 57] width 706 height 16
copy span "20270977554"
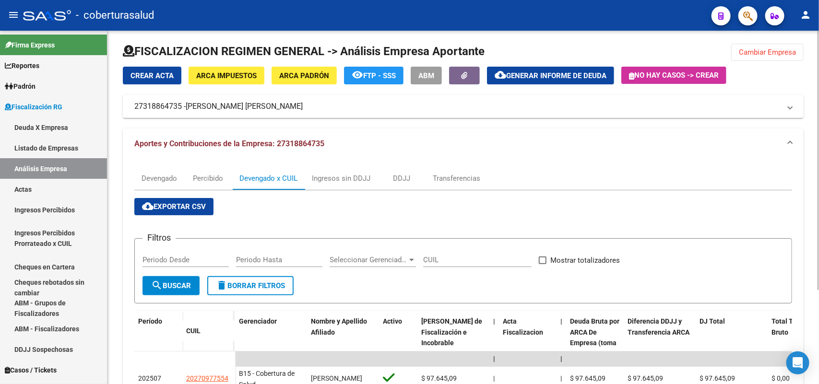
scroll to position [0, 0]
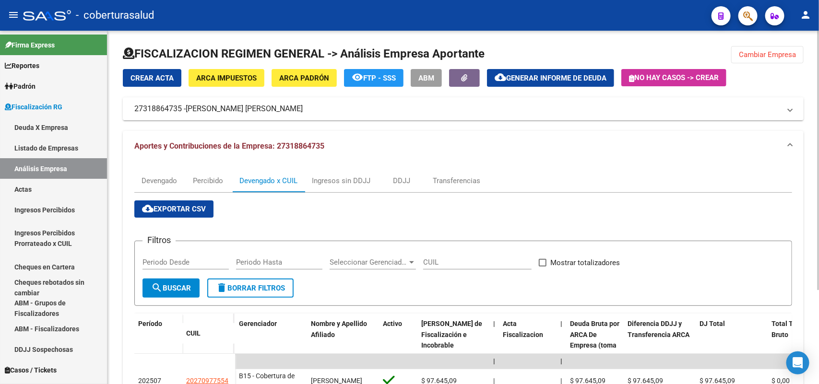
click at [740, 48] on button "Cambiar Empresa" at bounding box center [767, 54] width 72 height 17
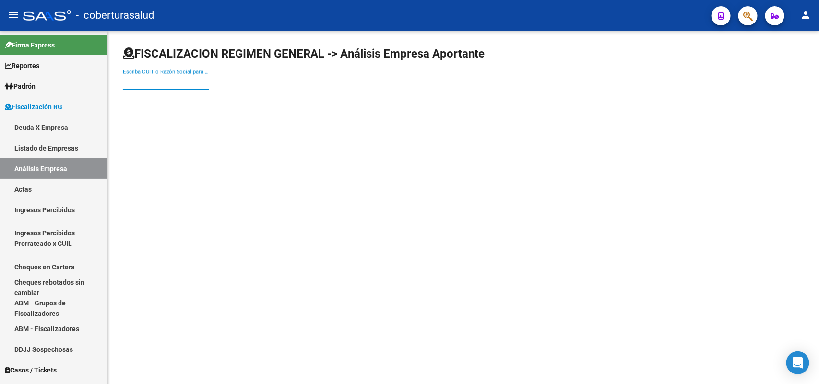
click at [206, 81] on input "Escriba CUIT o Razón Social para buscar" at bounding box center [166, 82] width 86 height 9
paste input "33715234179"
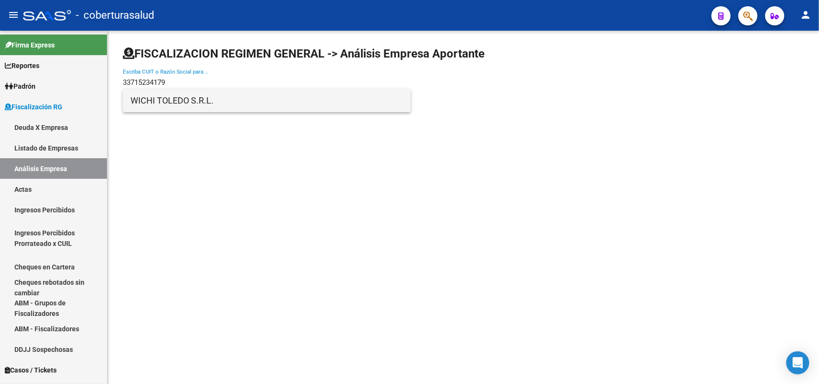
type input "33715234179"
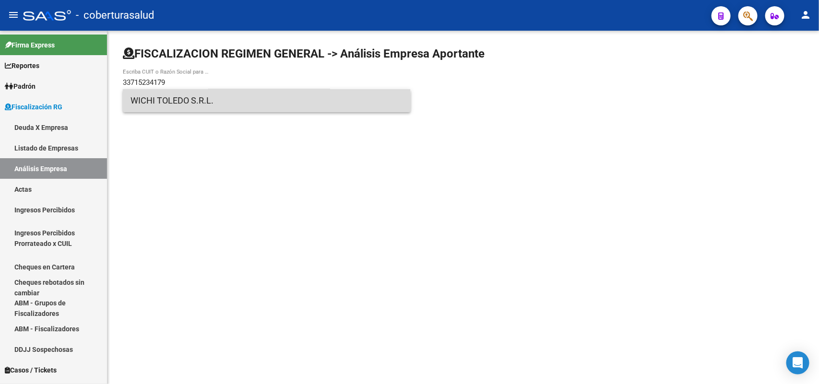
click at [188, 107] on span "WICHI TOLEDO S.R.L." at bounding box center [267, 100] width 273 height 23
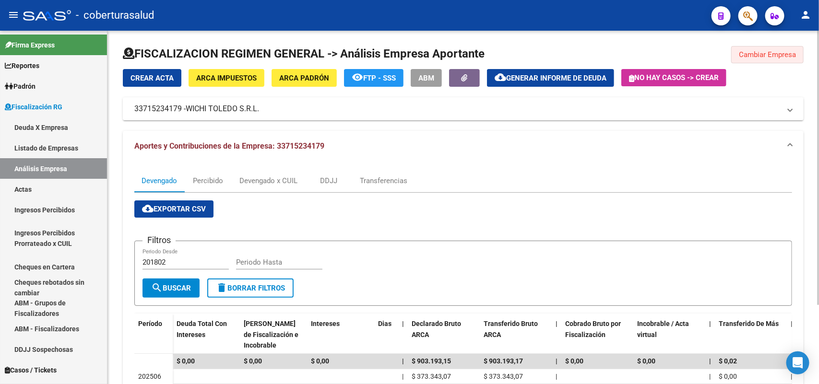
click at [777, 57] on span "Cambiar Empresa" at bounding box center [767, 54] width 57 height 9
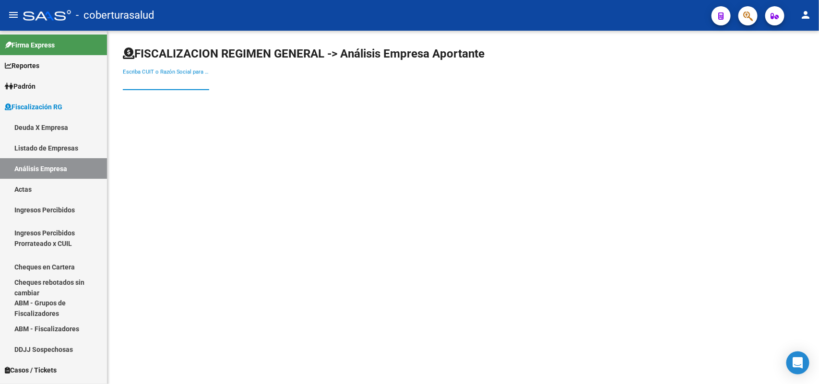
click at [183, 84] on input "Escriba CUIT o Razón Social para buscar" at bounding box center [166, 82] width 86 height 9
paste input "30716268604"
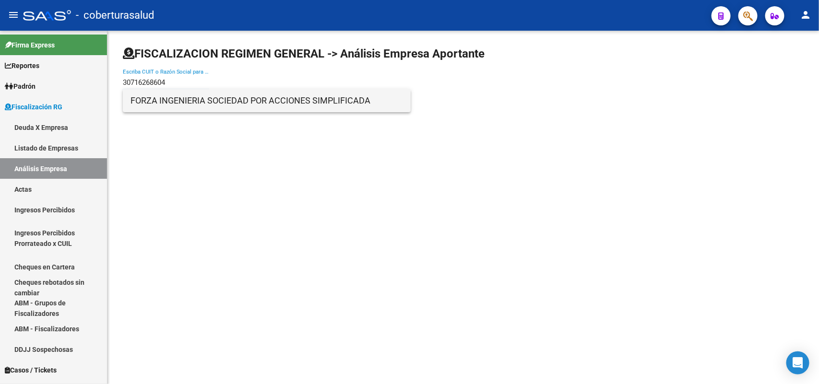
type input "30716268604"
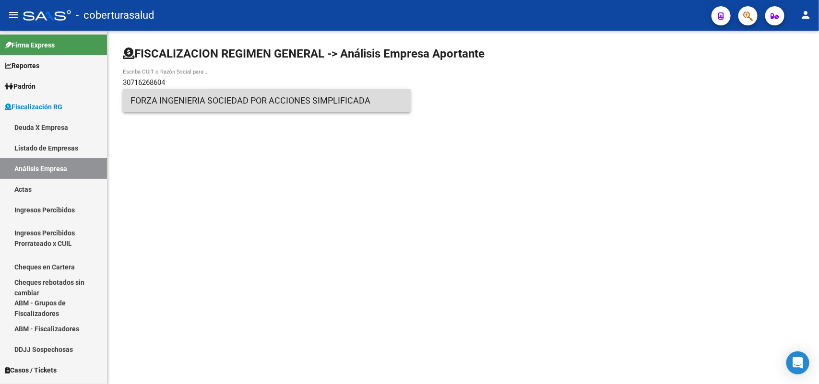
click at [185, 102] on span "FORZA INGENIERIA SOCIEDAD POR ACCIONES SIMPLIFICADA" at bounding box center [267, 100] width 273 height 23
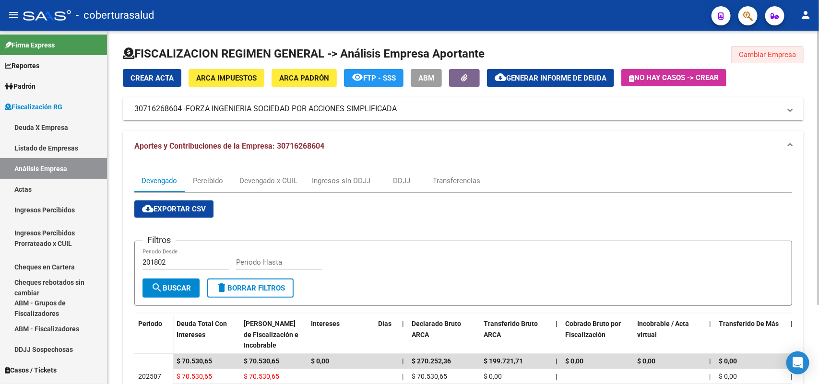
click at [782, 55] on span "Cambiar Empresa" at bounding box center [767, 54] width 57 height 9
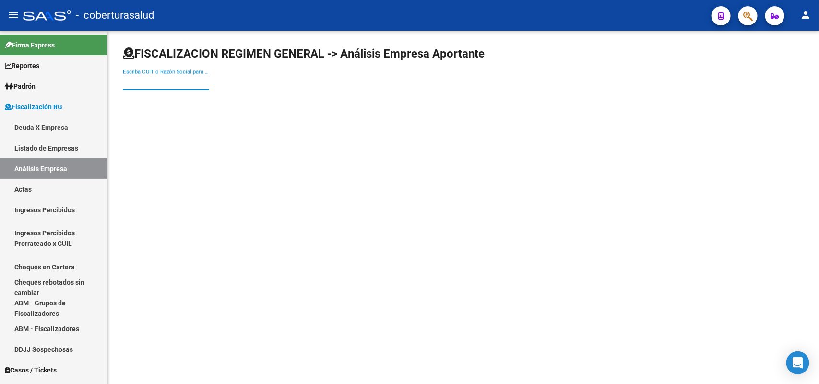
paste input "30708537000"
click at [193, 79] on input "30708537000" at bounding box center [166, 82] width 86 height 9
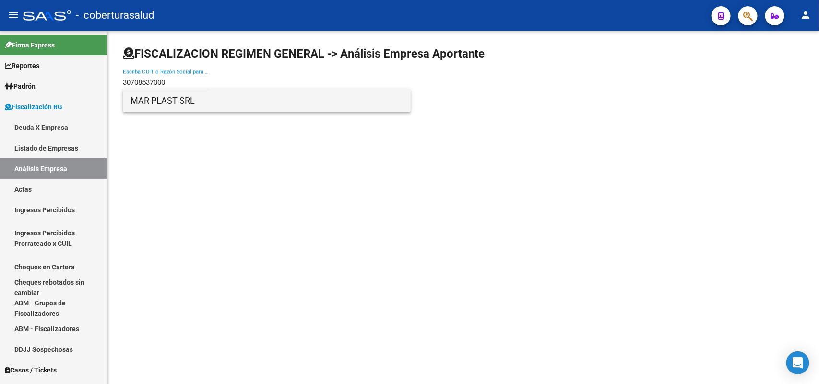
type input "30708537000"
click at [175, 101] on span "MAR PLAST SRL" at bounding box center [267, 100] width 273 height 23
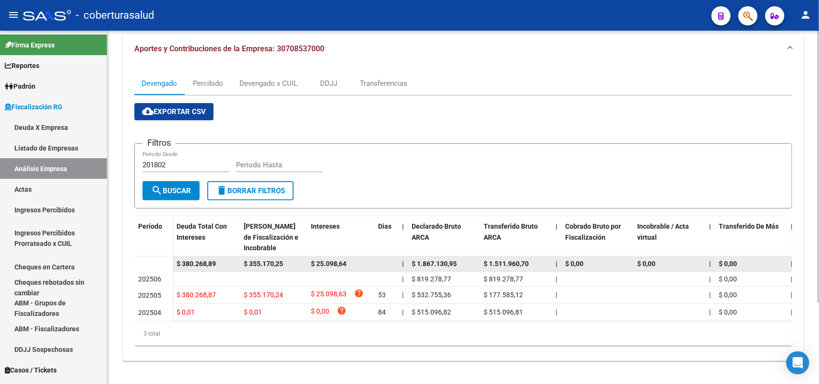
scroll to position [106, 0]
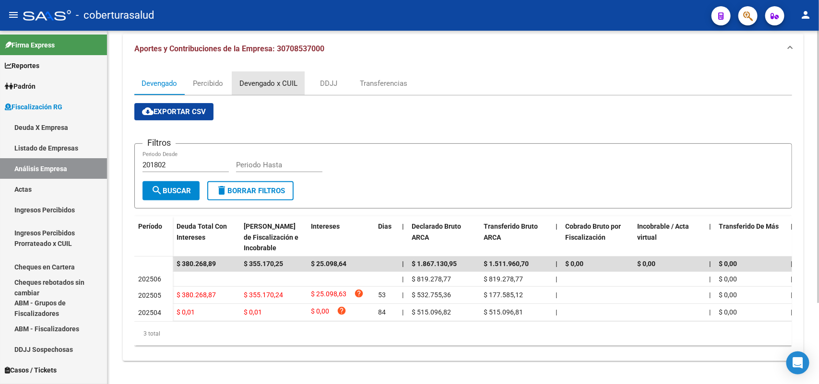
click at [262, 78] on div "Devengado x CUIL" at bounding box center [268, 83] width 58 height 11
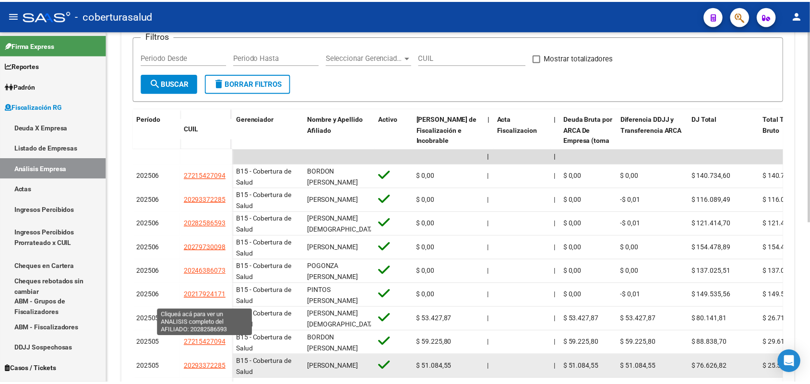
scroll to position [223, 0]
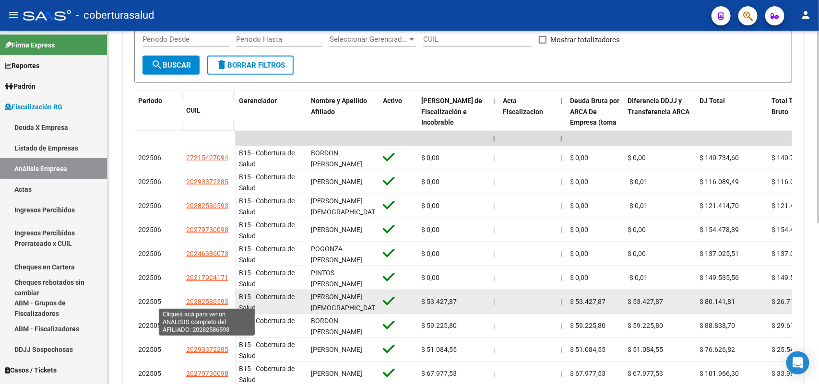
click at [219, 301] on span "20282586593" at bounding box center [207, 302] width 42 height 8
type textarea "20282586593"
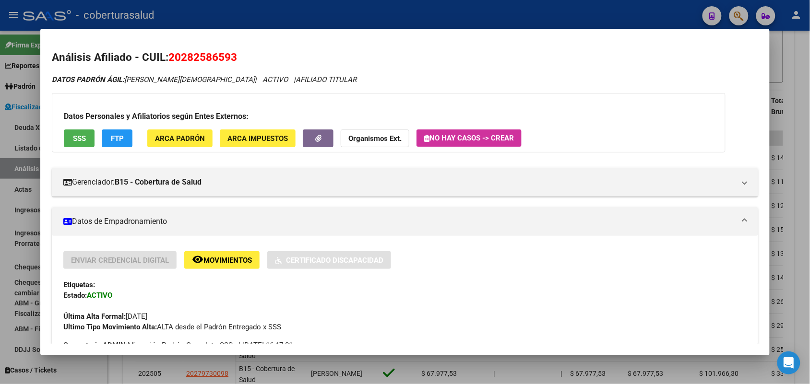
drag, startPoint x: 166, startPoint y: 53, endPoint x: 223, endPoint y: 55, distance: 57.6
click at [248, 46] on mat-dialog-content "Análisis Afiliado - CUIL: 20282586593 DATOS PADRÓN ÁGIL: [PERSON_NAME][DEMOGRAP…" at bounding box center [404, 192] width 729 height 304
copy span "20282586593"
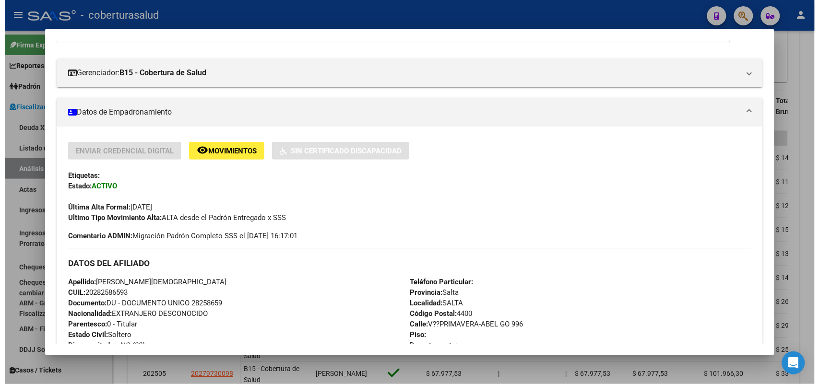
scroll to position [0, 0]
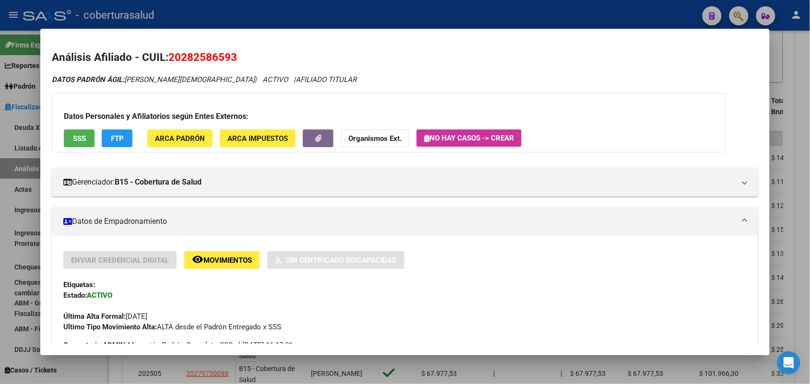
copy span "20282586593"
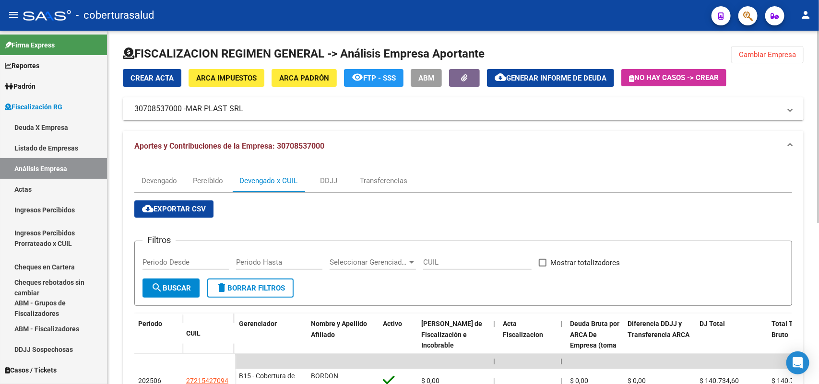
click at [758, 61] on button "Cambiar Empresa" at bounding box center [767, 54] width 72 height 17
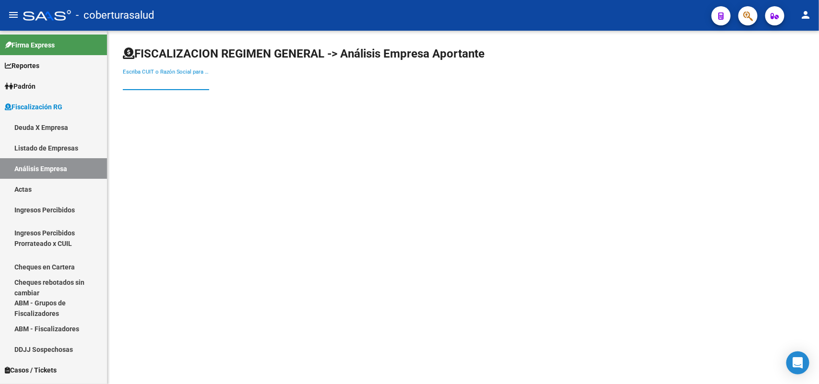
paste input "30638485733"
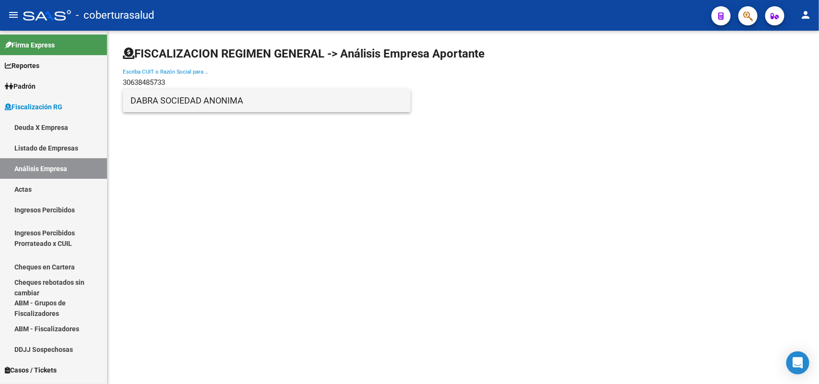
type input "30638485733"
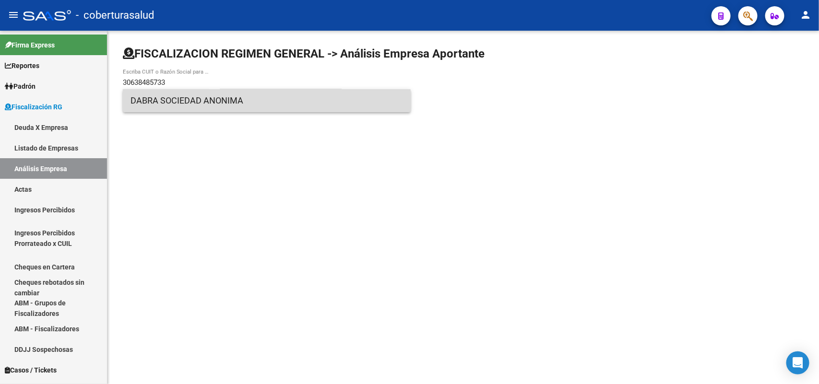
click at [193, 100] on span "DABRA SOCIEDAD ANONIMA" at bounding box center [267, 100] width 273 height 23
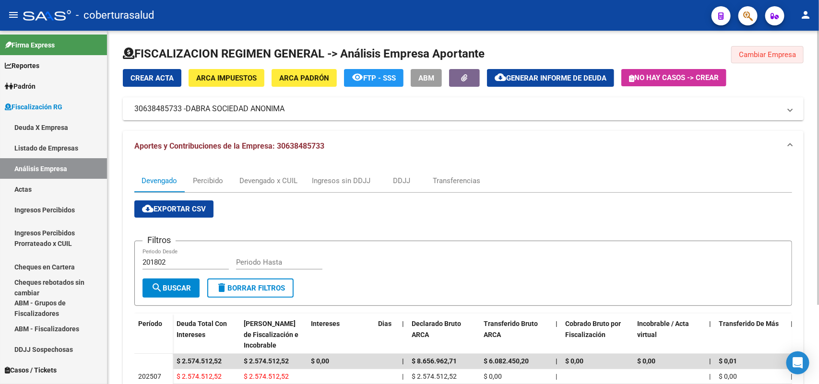
click at [788, 59] on button "Cambiar Empresa" at bounding box center [767, 54] width 72 height 17
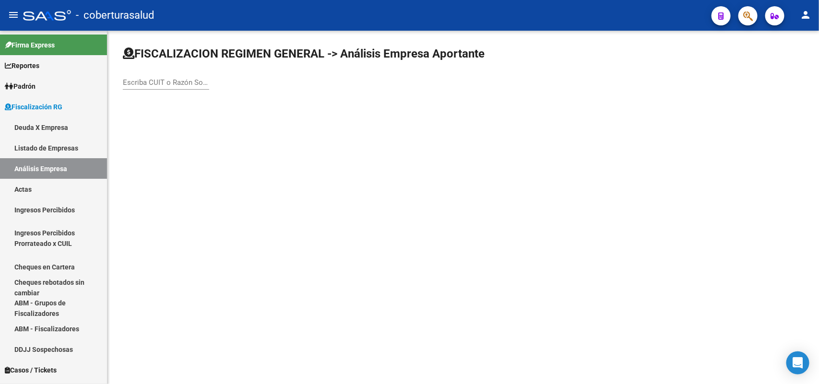
click at [173, 87] on div "Escriba CUIT o Razón Social para buscar" at bounding box center [166, 79] width 86 height 21
click at [175, 80] on input "Escriba CUIT o Razón Social para buscar" at bounding box center [166, 82] width 86 height 9
paste input "30708736852"
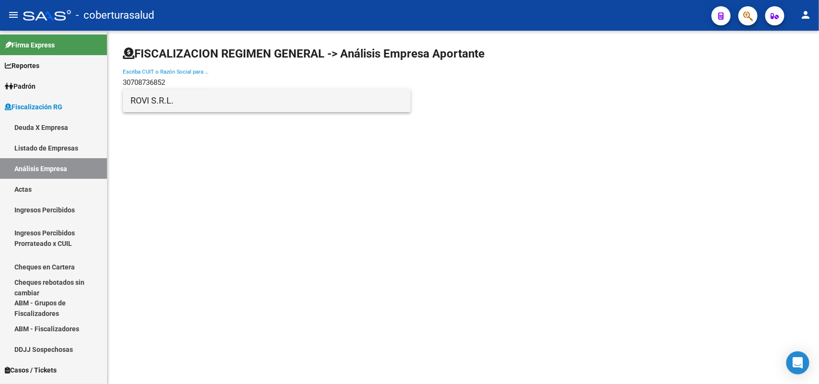
type input "30708736852"
click at [171, 97] on span "ROVI S.R.L." at bounding box center [267, 100] width 273 height 23
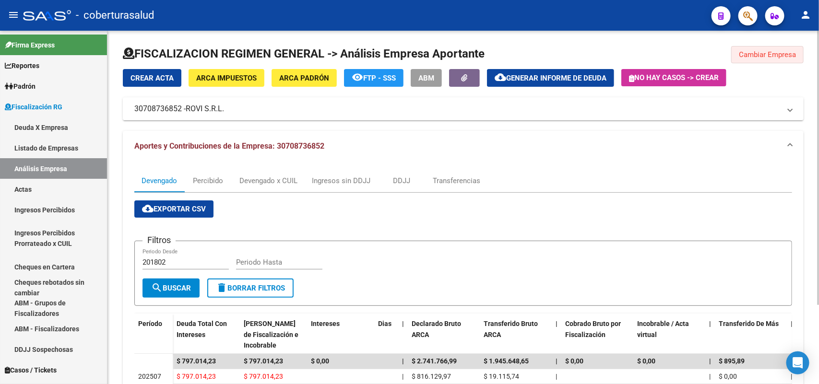
click at [761, 53] on span "Cambiar Empresa" at bounding box center [767, 54] width 57 height 9
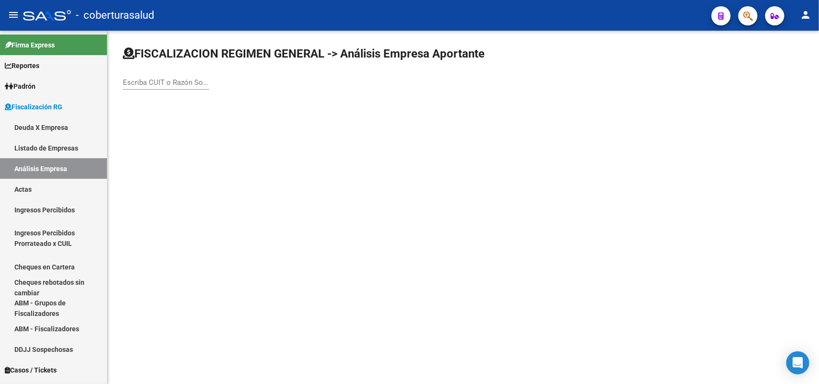
click at [174, 80] on input "Escriba CUIT o Razón Social para buscar" at bounding box center [166, 82] width 86 height 9
paste input "20122111726"
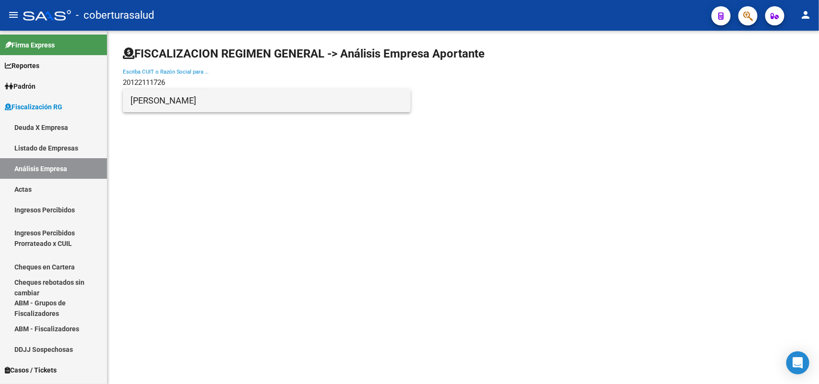
type input "20122111726"
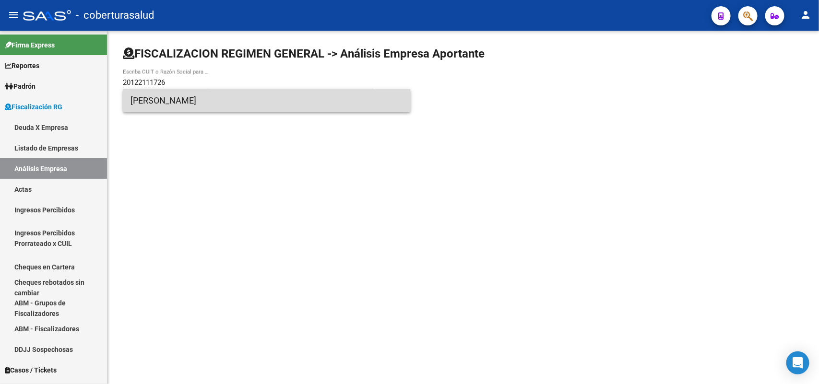
drag, startPoint x: 209, startPoint y: 104, endPoint x: 210, endPoint y: 97, distance: 6.8
click at [210, 97] on span "[PERSON_NAME]" at bounding box center [267, 100] width 273 height 23
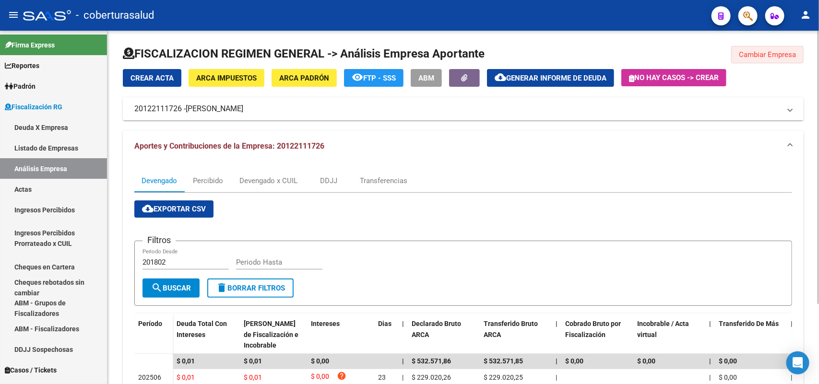
click at [790, 54] on span "Cambiar Empresa" at bounding box center [767, 54] width 57 height 9
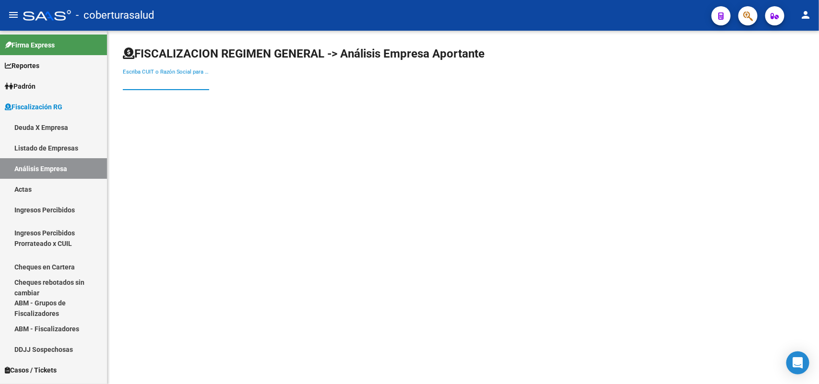
paste input "30520923361"
click at [179, 83] on input "30520923361" at bounding box center [166, 82] width 86 height 9
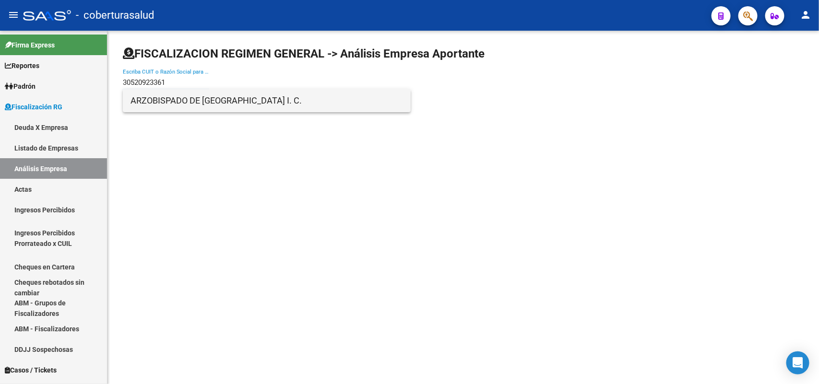
type input "30520923361"
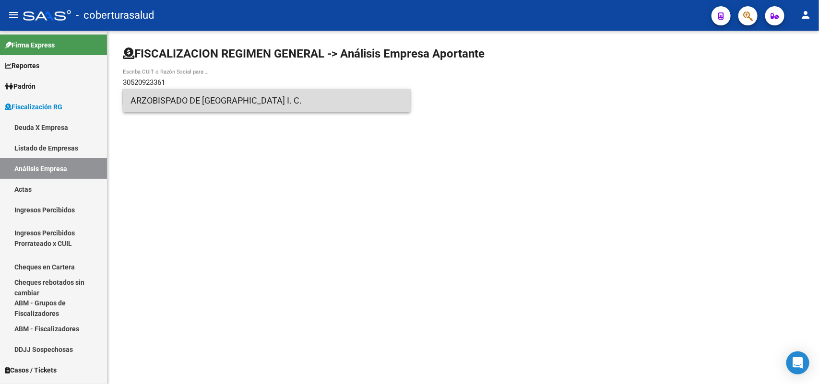
click at [180, 93] on span "ARZOBISPADO DE [GEOGRAPHIC_DATA] I. C." at bounding box center [267, 100] width 273 height 23
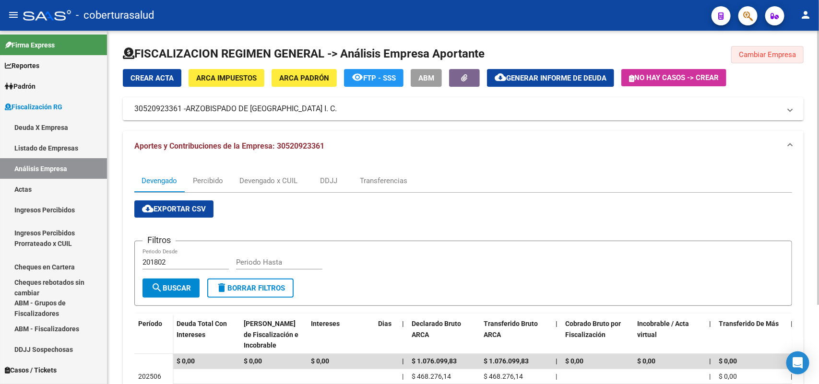
click at [789, 48] on button "Cambiar Empresa" at bounding box center [767, 54] width 72 height 17
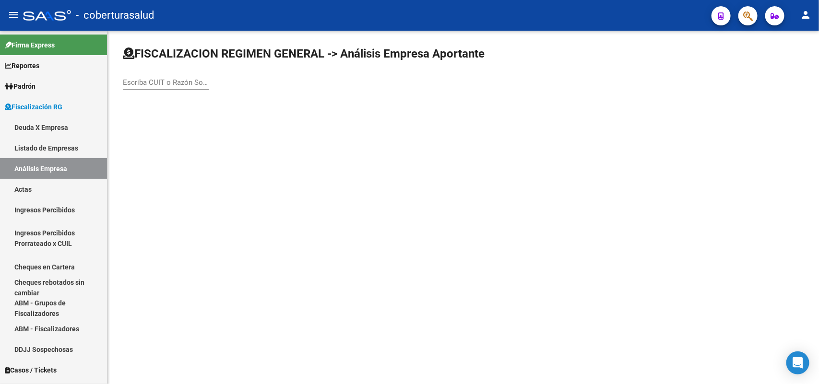
paste input "30715516388"
click at [174, 83] on input "Escriba CUIT o Razón Social para buscar" at bounding box center [166, 82] width 86 height 9
type input "30715516388"
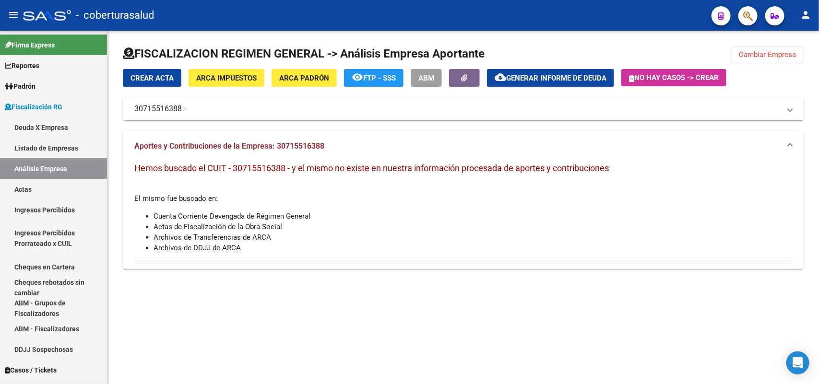
drag, startPoint x: 181, startPoint y: 104, endPoint x: 185, endPoint y: 132, distance: 29.0
click at [185, 132] on div "Crear Acta ARCA Impuestos ARCA Padrón remove_red_eye FTP - SSS ABM cloud_downlo…" at bounding box center [463, 169] width 681 height 200
click at [770, 49] on button "Cambiar Empresa" at bounding box center [767, 54] width 72 height 17
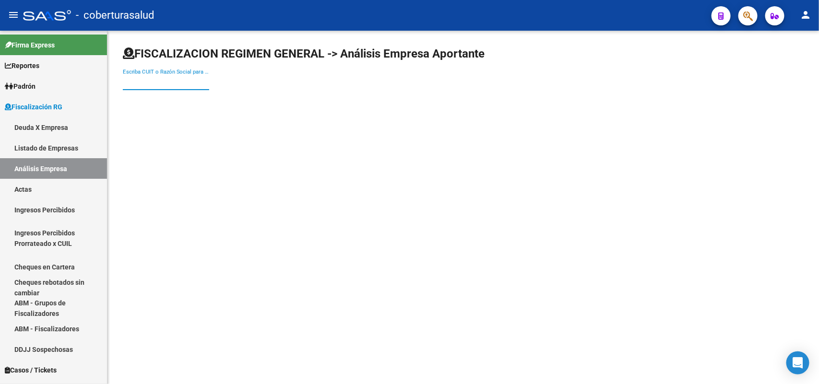
paste input "30708225149"
click at [172, 84] on input "30708225149" at bounding box center [166, 82] width 86 height 9
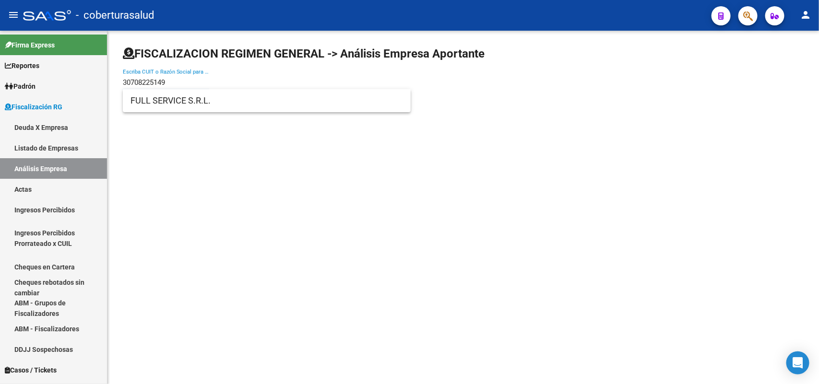
type input "30708225149"
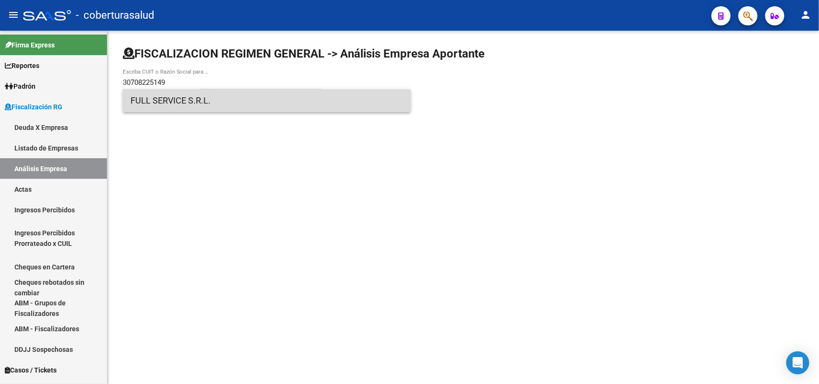
click at [183, 104] on span "FULL SERVICE S.R.L." at bounding box center [267, 100] width 273 height 23
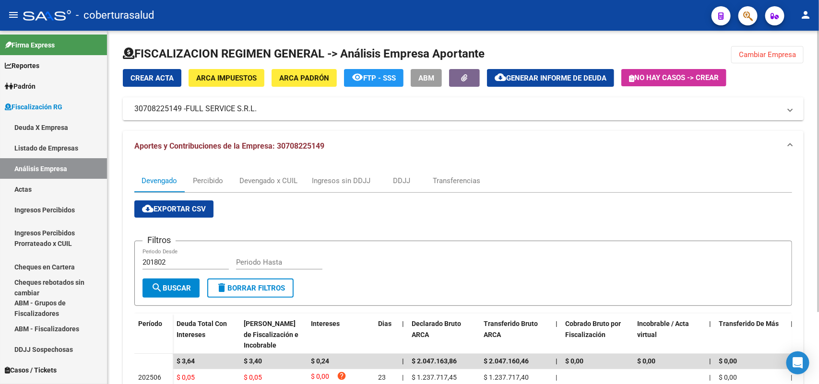
drag, startPoint x: 762, startPoint y: 41, endPoint x: 762, endPoint y: 47, distance: 6.2
click at [762, 45] on div "FISCALIZACION REGIMEN GENERAL -> Análisis Empresa Aportante Cambiar Empresa Cre…" at bounding box center [464, 249] width 712 height 436
click at [762, 48] on button "Cambiar Empresa" at bounding box center [767, 54] width 72 height 17
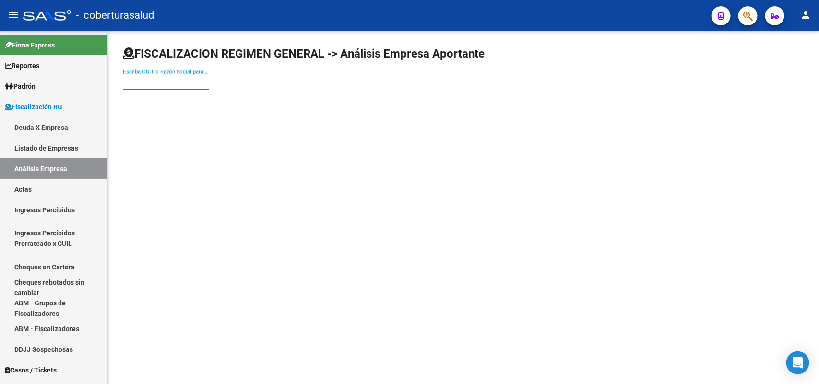
click at [175, 79] on input "Escriba CUIT o Razón Social para buscar" at bounding box center [166, 82] width 86 height 9
paste input "30715516388"
type input "30715516388"
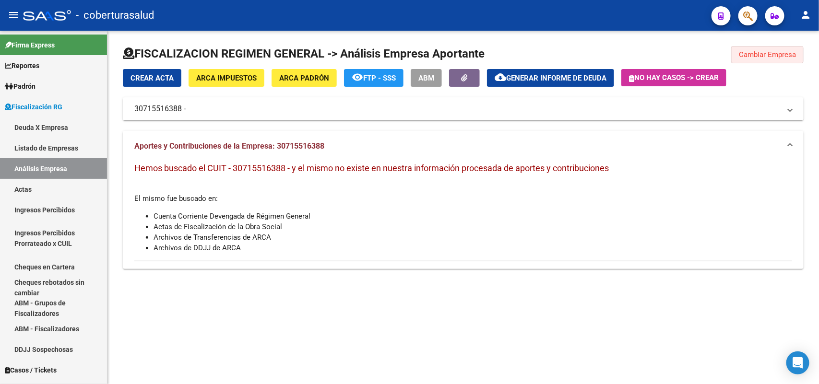
click at [750, 58] on span "Cambiar Empresa" at bounding box center [767, 54] width 57 height 9
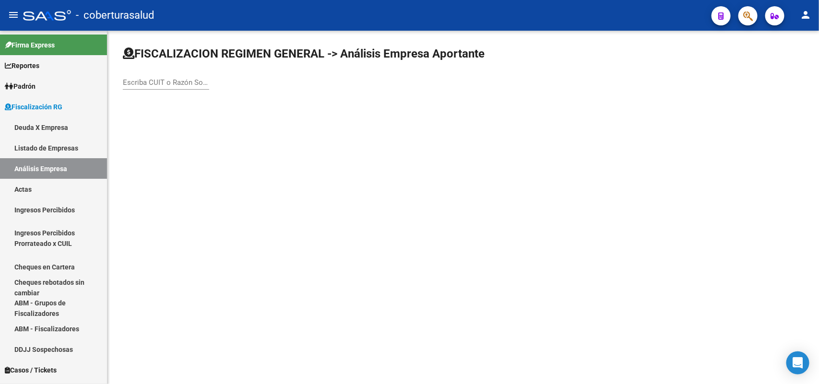
drag, startPoint x: 187, startPoint y: 88, endPoint x: 185, endPoint y: 82, distance: 6.1
click at [187, 87] on div "Escriba CUIT o Razón Social para buscar" at bounding box center [166, 79] width 86 height 21
paste input "30708225149"
click at [185, 81] on input "30708225149" at bounding box center [166, 82] width 86 height 9
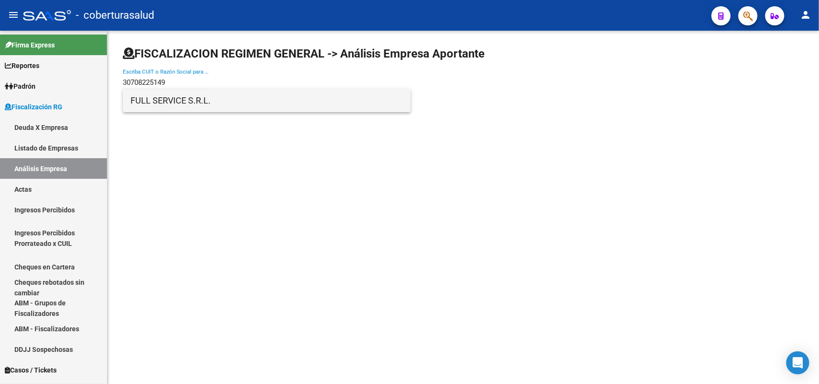
type input "30708225149"
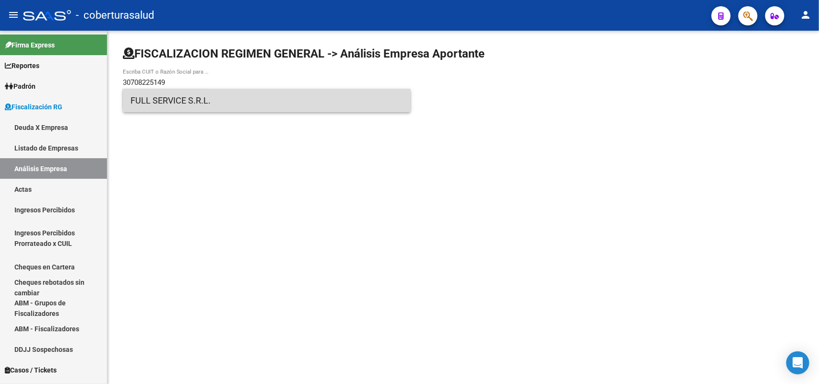
click at [171, 104] on span "FULL SERVICE S.R.L." at bounding box center [267, 100] width 273 height 23
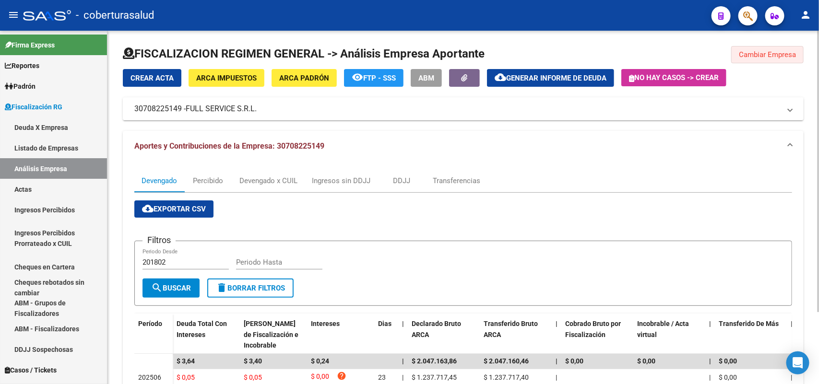
click at [782, 53] on span "Cambiar Empresa" at bounding box center [767, 54] width 57 height 9
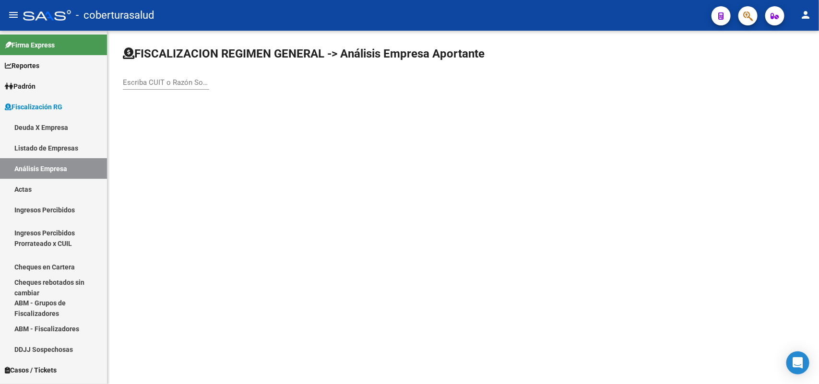
drag, startPoint x: 162, startPoint y: 72, endPoint x: 168, endPoint y: 86, distance: 15.3
click at [162, 77] on div "Escriba CUIT o Razón Social para buscar" at bounding box center [166, 79] width 86 height 21
click at [169, 87] on div "Escriba CUIT o Razón Social para buscar" at bounding box center [166, 79] width 86 height 21
paste input "30714140252"
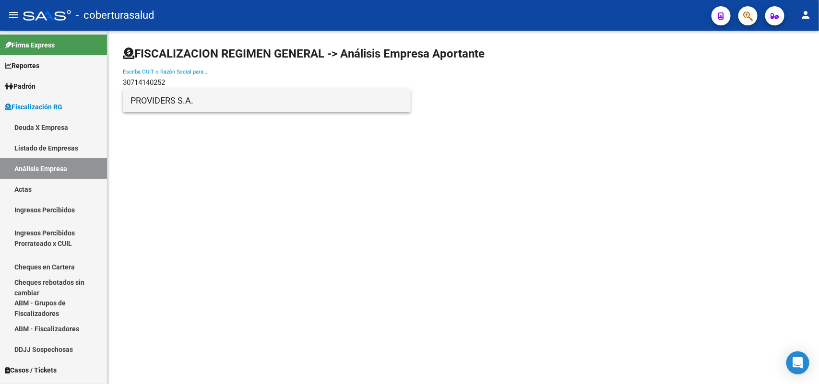
type input "30714140252"
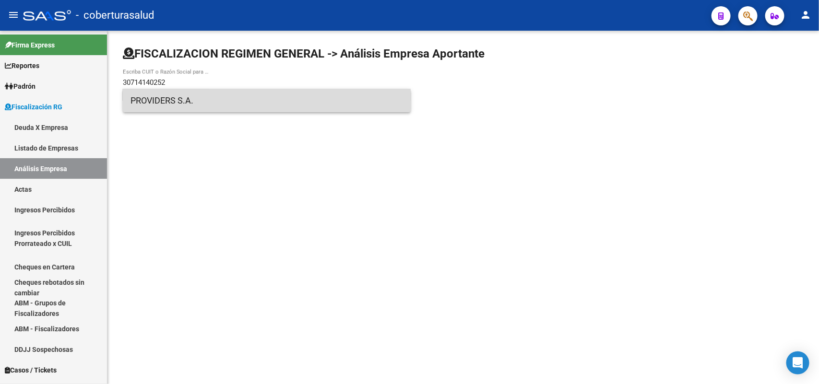
click at [169, 99] on span "PROVIDERS S.A." at bounding box center [267, 100] width 273 height 23
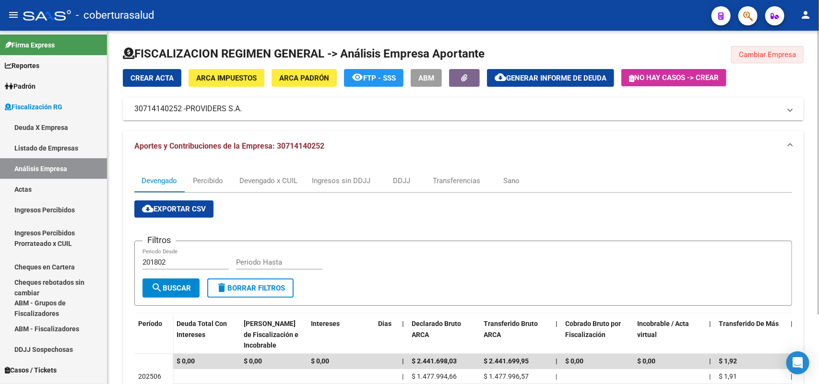
click at [744, 54] on span "Cambiar Empresa" at bounding box center [767, 54] width 57 height 9
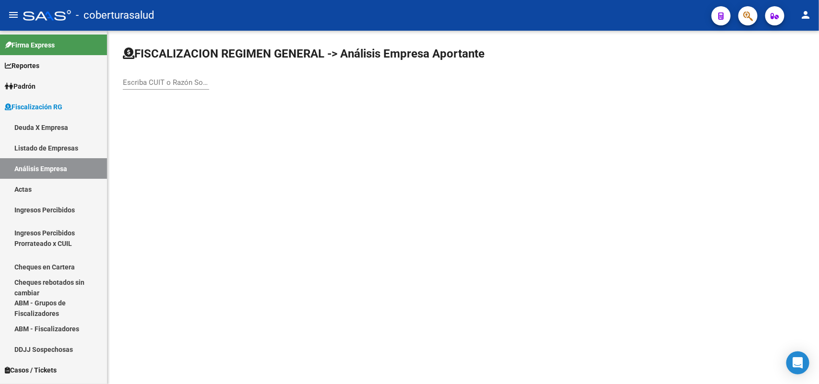
click at [134, 82] on input "Escriba CUIT o Razón Social para buscar" at bounding box center [166, 82] width 86 height 9
paste input "30708601205"
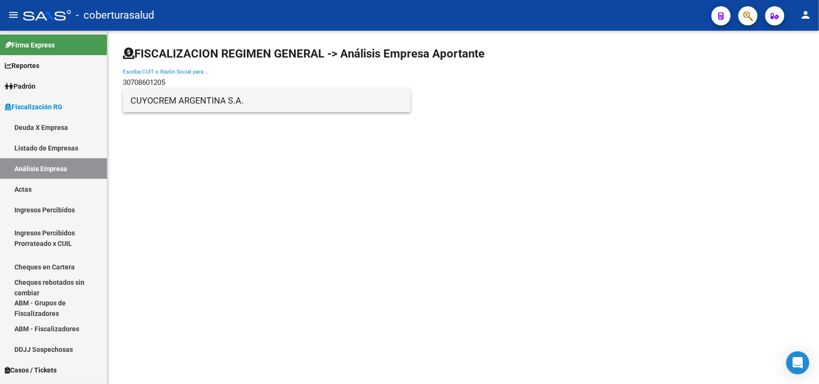
type input "30708601205"
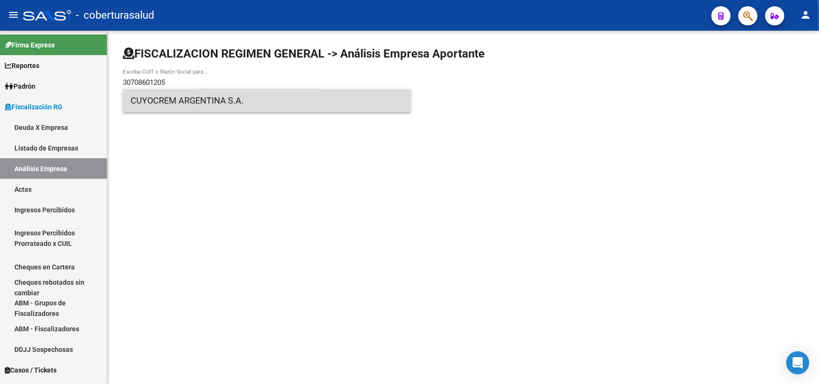
click at [183, 105] on span "CUYOCREM ARGENTINA S.A." at bounding box center [267, 100] width 273 height 23
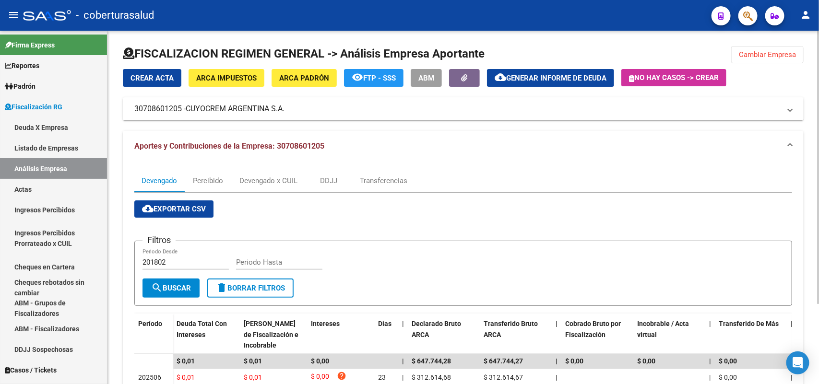
click at [756, 49] on button "Cambiar Empresa" at bounding box center [767, 54] width 72 height 17
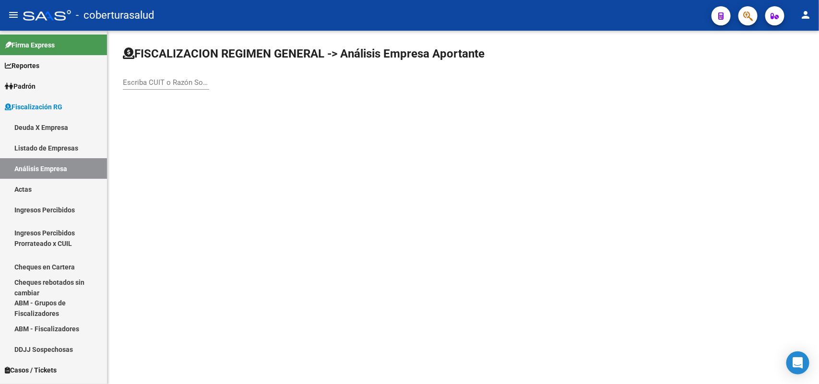
drag, startPoint x: 157, startPoint y: 76, endPoint x: 157, endPoint y: 82, distance: 6.2
paste input "23171279399"
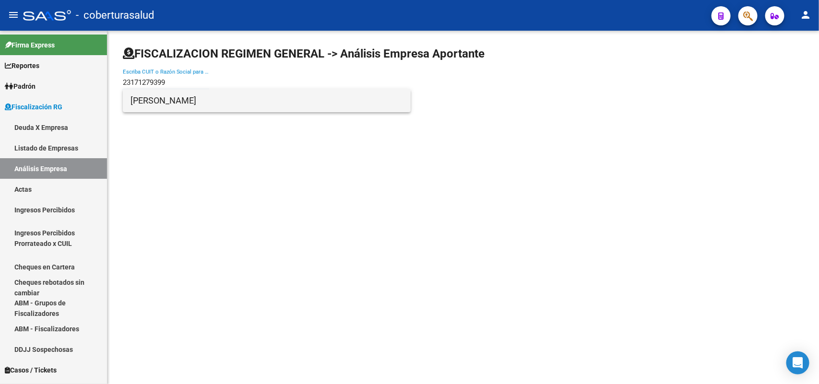
type input "23171279399"
click at [197, 103] on span "[PERSON_NAME]" at bounding box center [267, 100] width 273 height 23
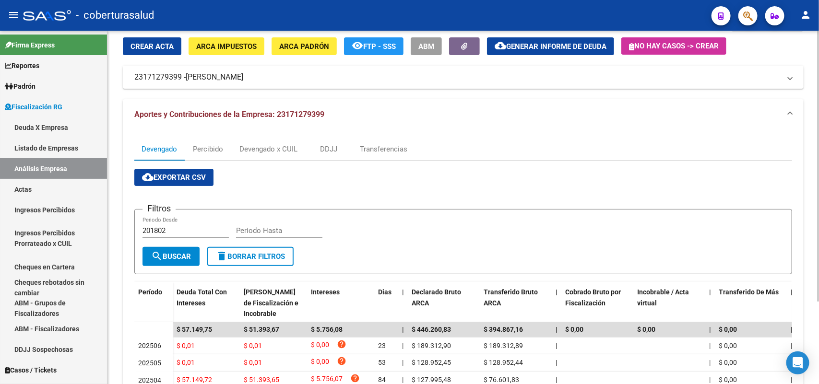
scroll to position [60, 0]
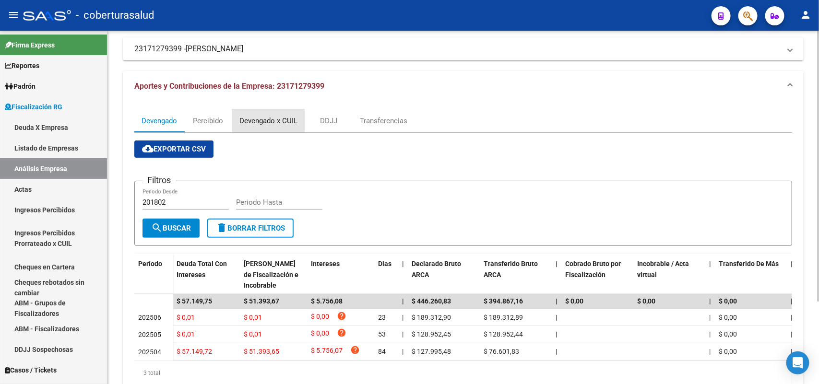
click at [277, 119] on div "Devengado x CUIL" at bounding box center [268, 121] width 58 height 11
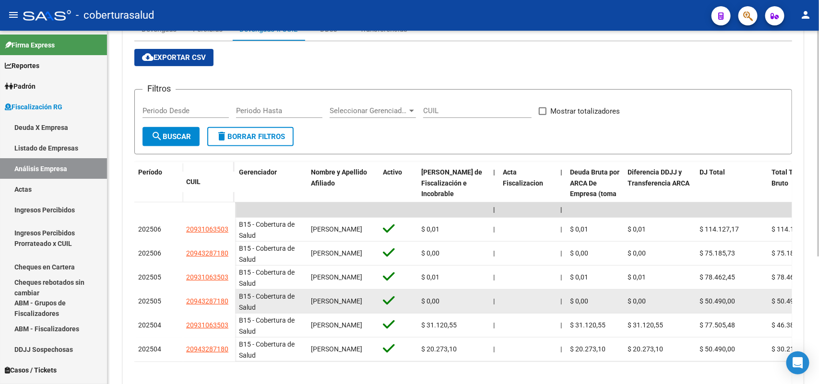
scroll to position [180, 0]
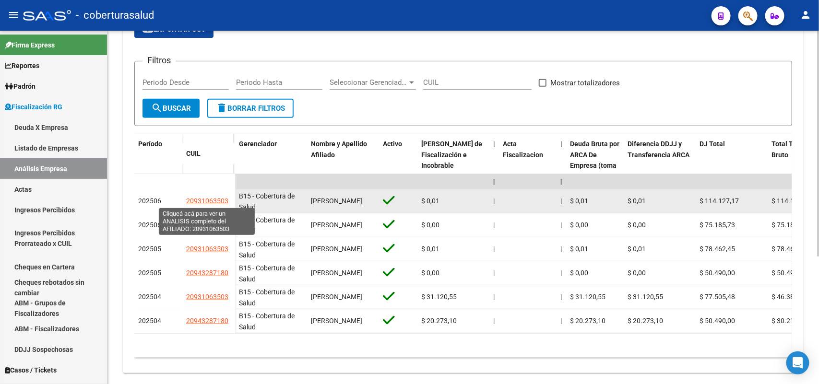
click at [209, 197] on span "20931063503" at bounding box center [207, 201] width 42 height 8
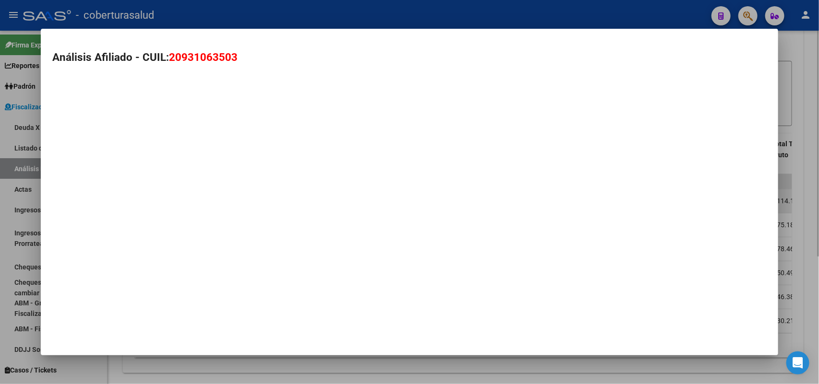
type textarea "20931063503"
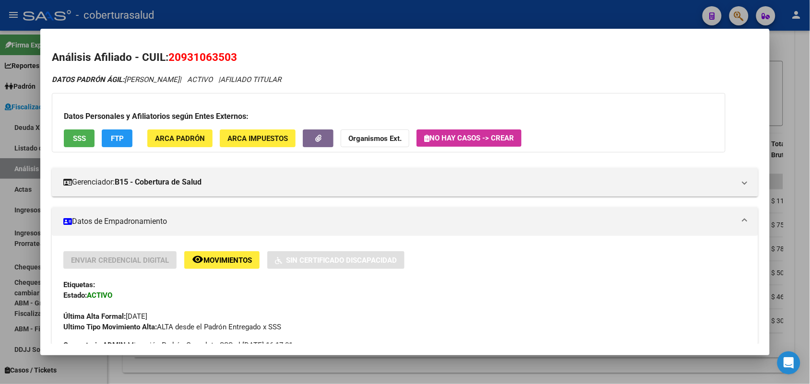
drag, startPoint x: 167, startPoint y: 53, endPoint x: 241, endPoint y: 58, distance: 75.0
click at [241, 58] on h2 "Análisis Afiliado - CUIL: 20931063503" at bounding box center [405, 57] width 706 height 16
copy span "20931063503"
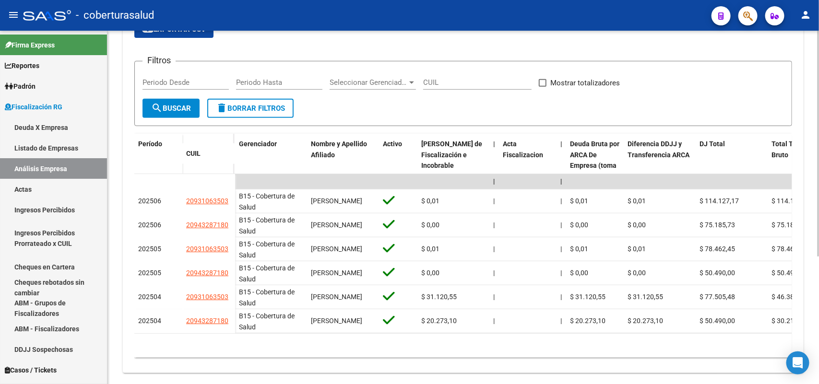
scroll to position [0, 0]
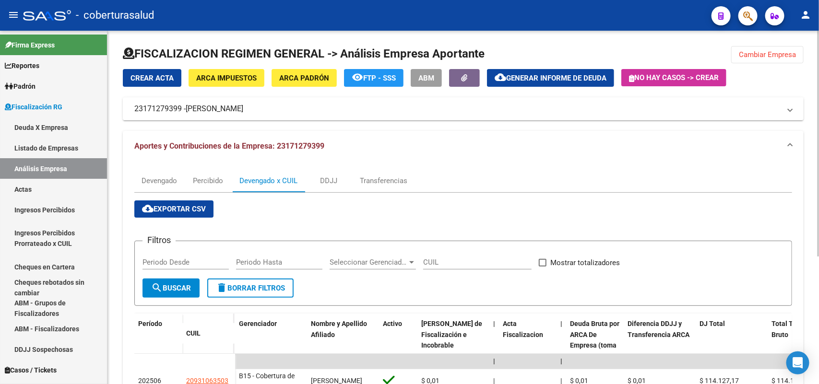
click at [764, 52] on span "Cambiar Empresa" at bounding box center [767, 54] width 57 height 9
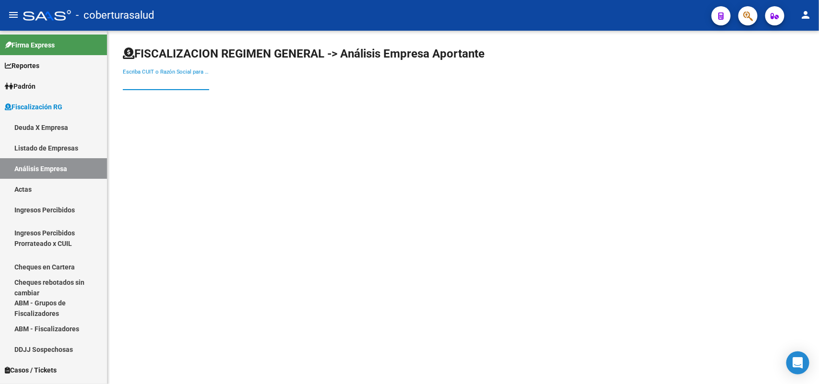
click at [162, 82] on input "Escriba CUIT o Razón Social para buscar" at bounding box center [166, 82] width 86 height 9
paste input "30583516790"
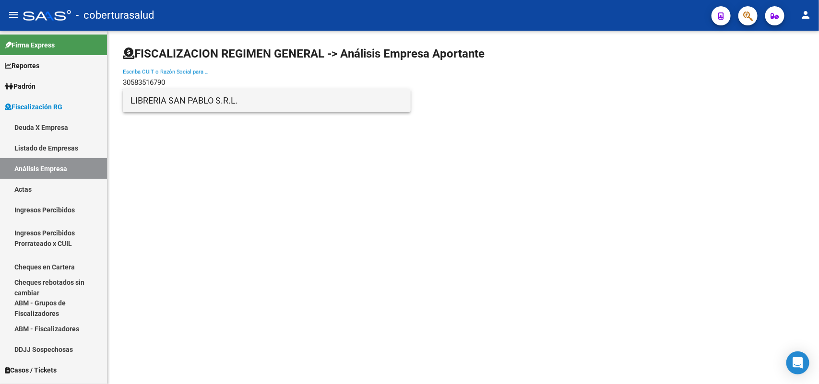
type input "30583516790"
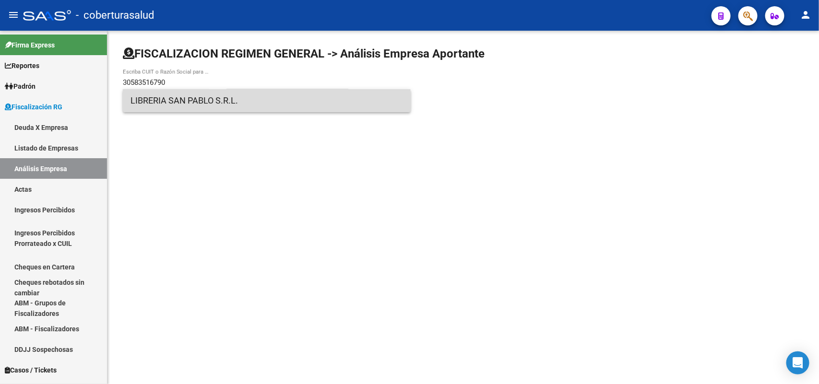
click at [197, 104] on span "LIBRERIA SAN PABLO S.R.L." at bounding box center [267, 100] width 273 height 23
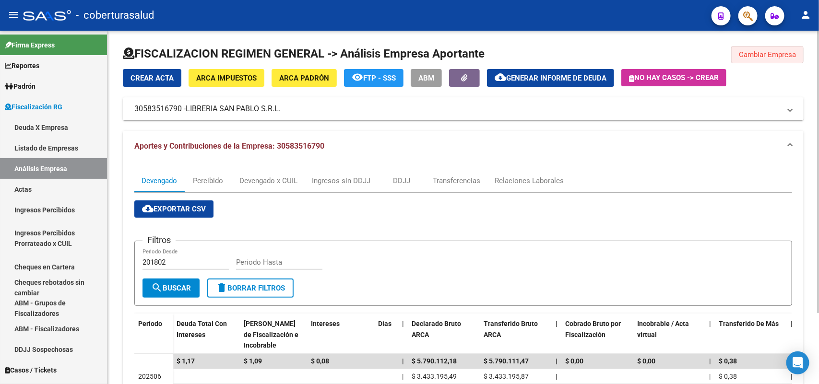
click at [759, 54] on span "Cambiar Empresa" at bounding box center [767, 54] width 57 height 9
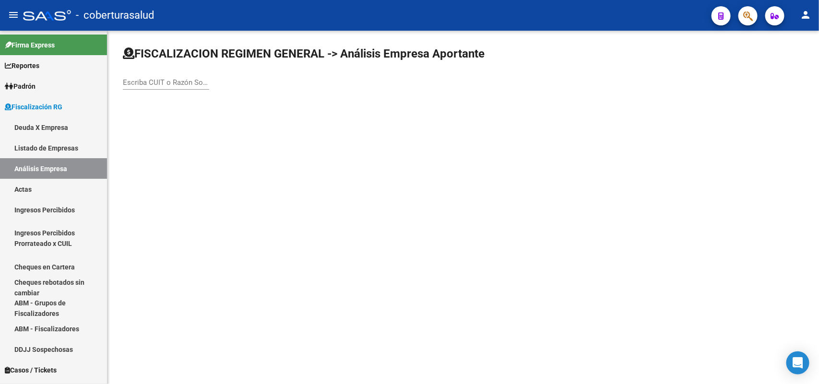
click at [183, 80] on input "Escriba CUIT o Razón Social para buscar" at bounding box center [166, 82] width 86 height 9
paste input "20079652009"
type input "20079652009"
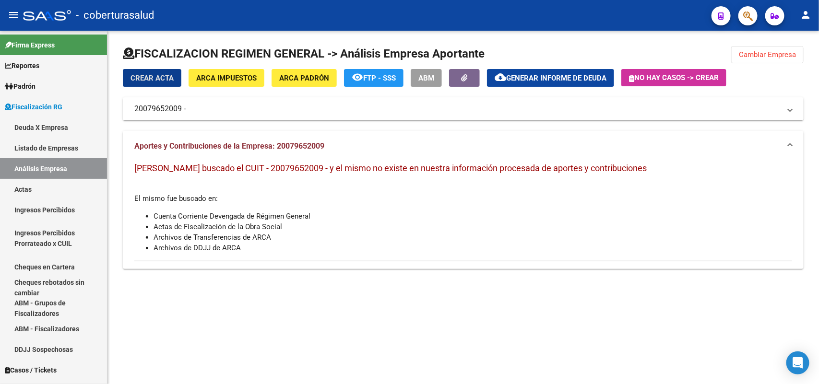
drag, startPoint x: 786, startPoint y: 58, endPoint x: 788, endPoint y: 44, distance: 14.1
click at [788, 44] on div "FISCALIZACION REGIMEN GENERAL -> Análisis Empresa Aportante Cambiar Empresa Cre…" at bounding box center [464, 162] width 712 height 262
click at [784, 52] on span "Cambiar Empresa" at bounding box center [767, 54] width 57 height 9
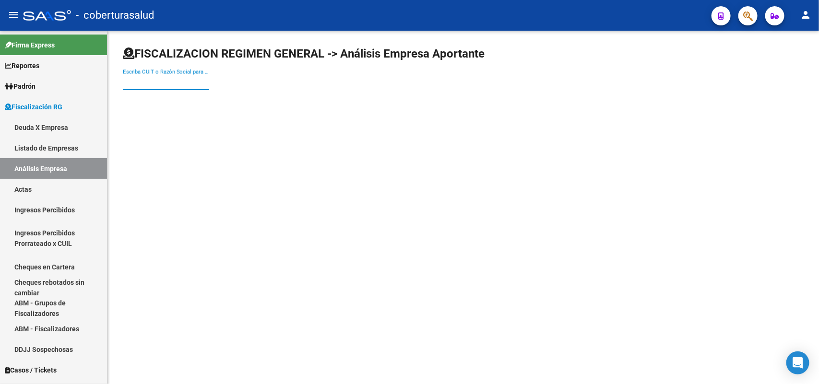
click at [148, 82] on input "Escriba CUIT o Razón Social para buscar" at bounding box center [166, 82] width 86 height 9
paste input "30696179421"
type input "30696179421"
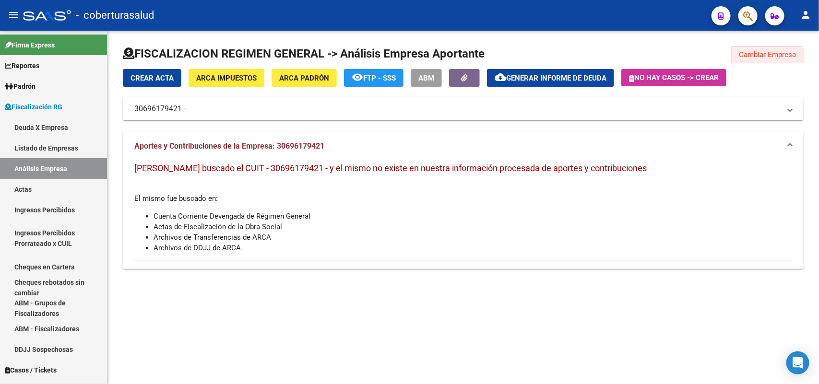
drag, startPoint x: 766, startPoint y: 48, endPoint x: 725, endPoint y: 82, distance: 53.2
click at [766, 51] on button "Cambiar Empresa" at bounding box center [767, 54] width 72 height 17
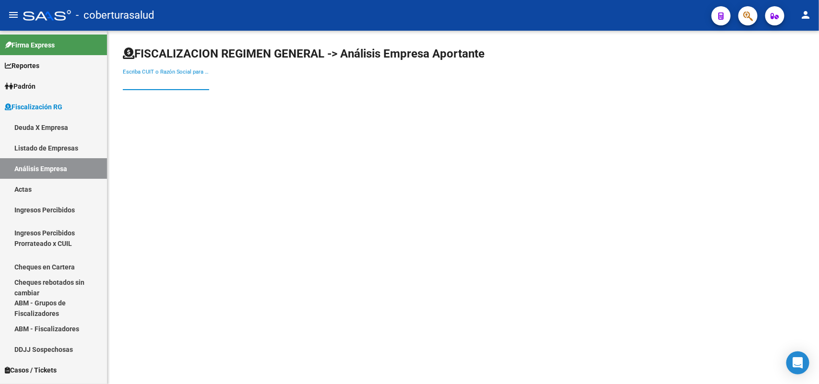
paste input "30707795863"
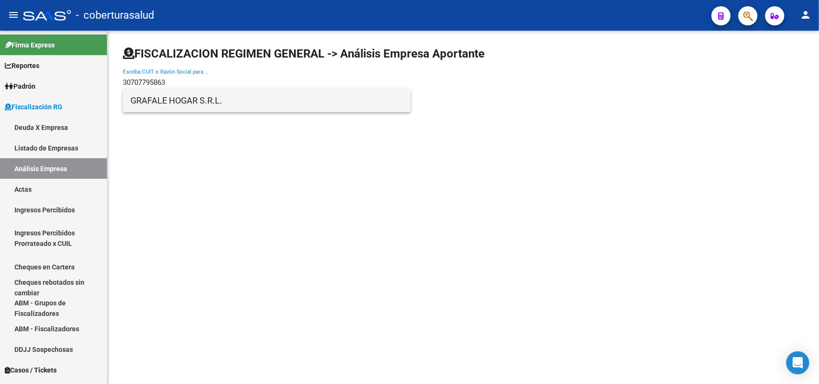
type input "30707795863"
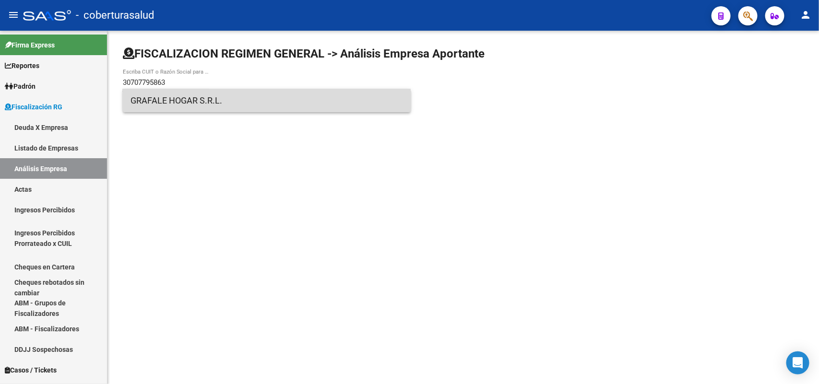
click at [161, 100] on span "GRAFALE HOGAR S.R.L." at bounding box center [267, 100] width 273 height 23
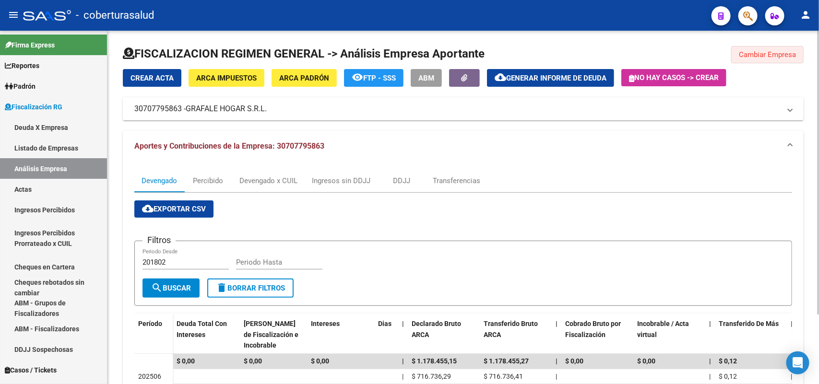
click at [764, 61] on button "Cambiar Empresa" at bounding box center [767, 54] width 72 height 17
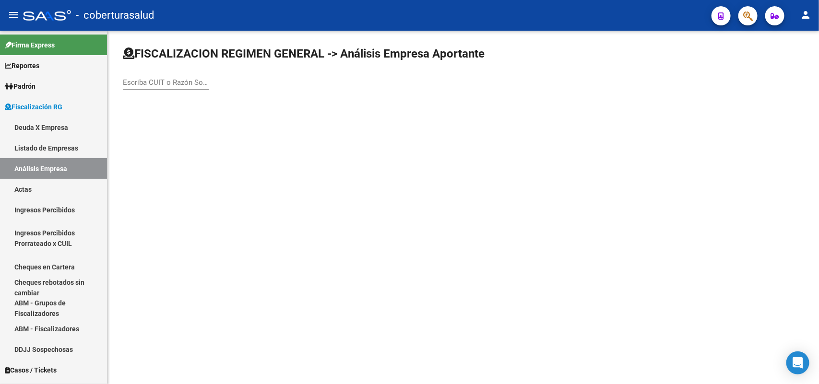
drag, startPoint x: 165, startPoint y: 79, endPoint x: 161, endPoint y: 206, distance: 127.2
click at [161, 210] on mat-sidenav-content "FISCALIZACION REGIMEN GENERAL -> Análisis Empresa Aportante Escriba CUIT o Razó…" at bounding box center [464, 208] width 712 height 354
paste input "30715209612"
type input "30715209612"
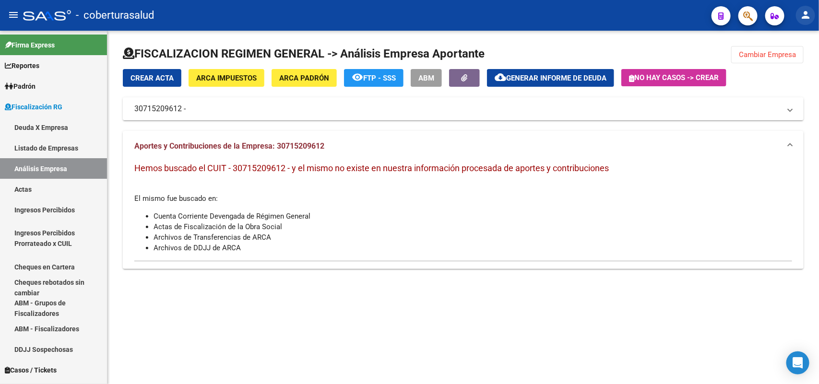
click at [806, 15] on mat-icon "person" at bounding box center [806, 15] width 12 height 12
click at [789, 64] on button "exit_to_app Salir" at bounding box center [786, 63] width 59 height 23
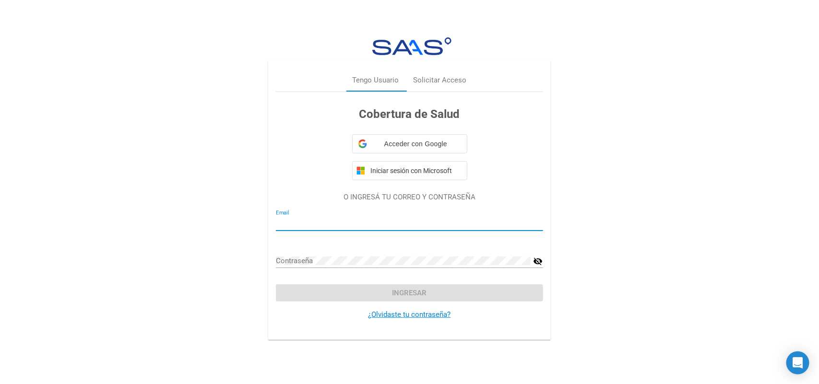
type input "[EMAIL_ADDRESS][DOMAIN_NAME]"
